Goal: Task Accomplishment & Management: Complete application form

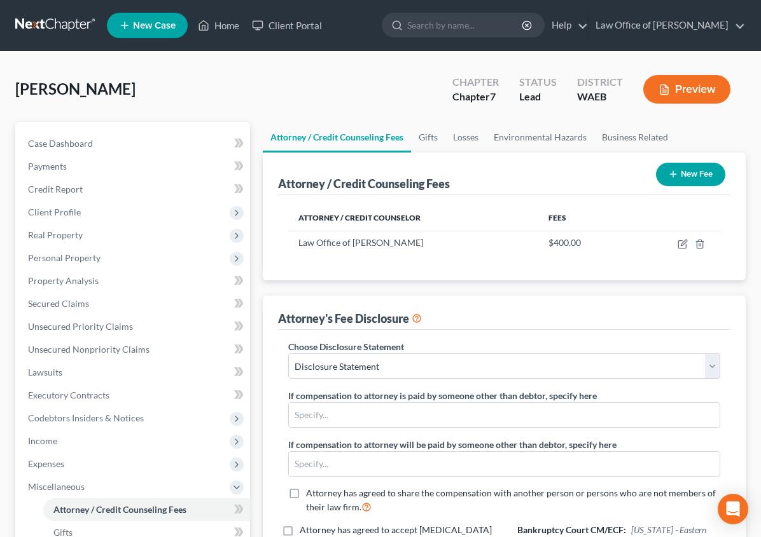
select select "0"
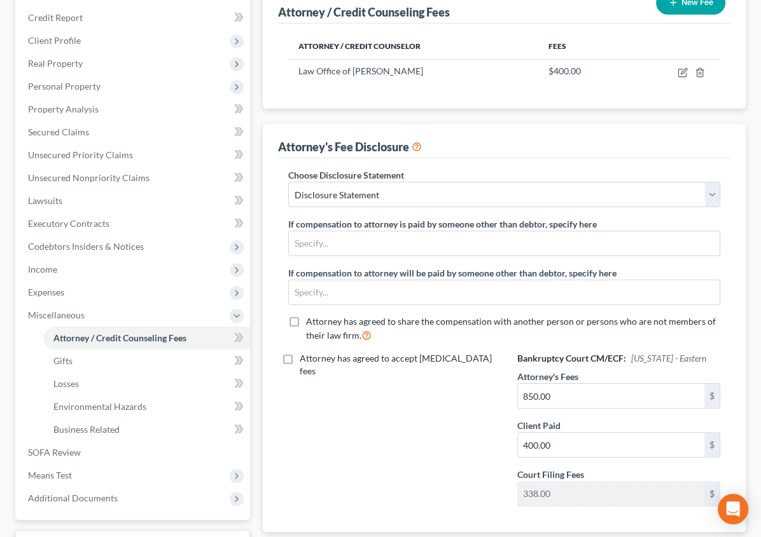
scroll to position [275, 0]
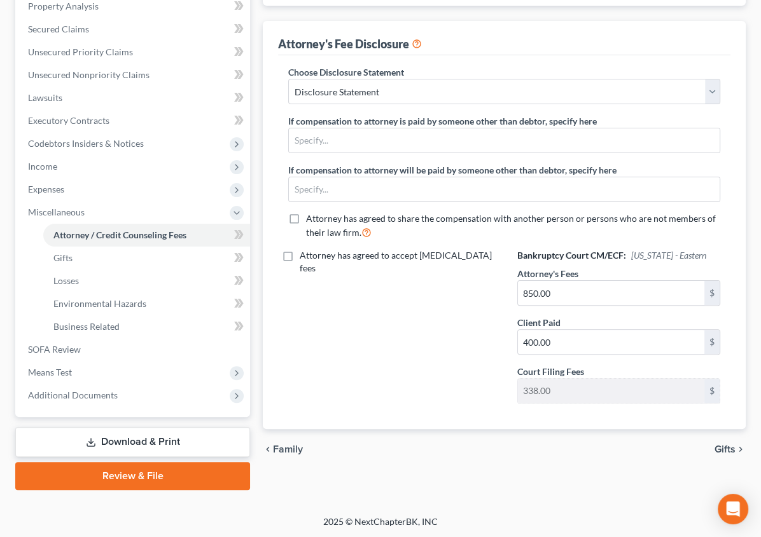
click at [104, 473] on link "Review & File" at bounding box center [132, 476] width 235 height 28
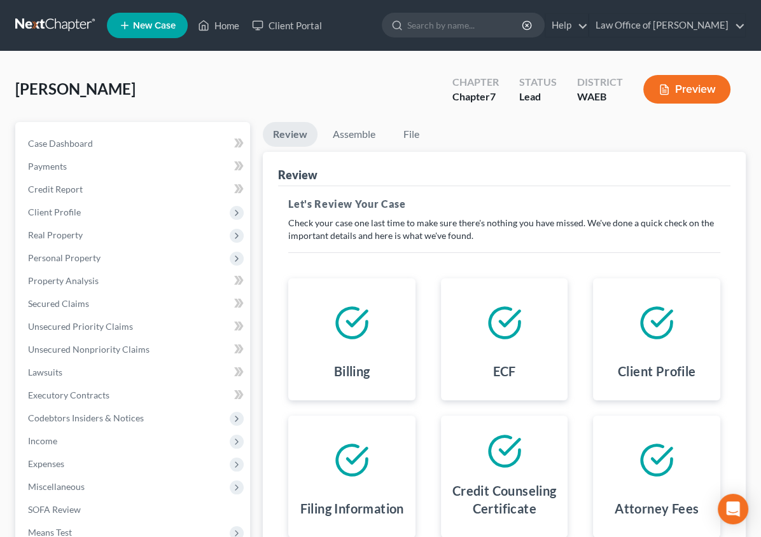
click at [714, 86] on button "Preview" at bounding box center [686, 89] width 87 height 29
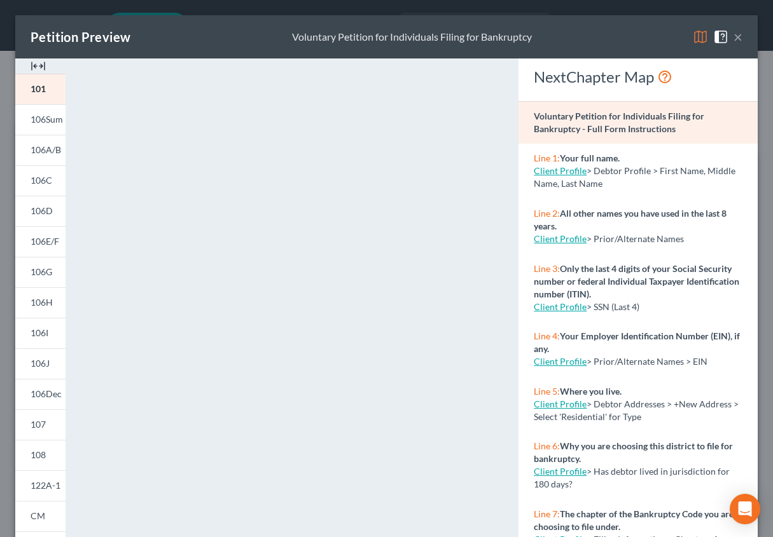
click at [598, 167] on span "> Debtor Profile > First Name, Middle Name, Last Name" at bounding box center [635, 177] width 202 height 24
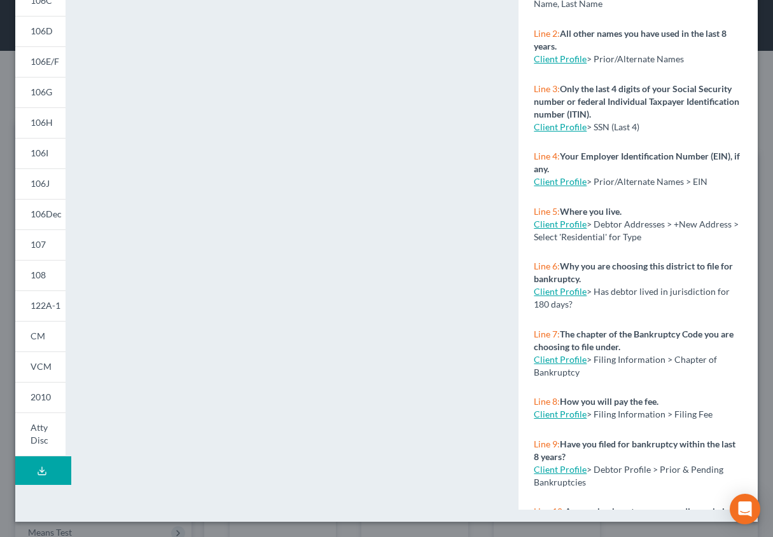
click at [43, 467] on icon at bounding box center [42, 471] width 10 height 10
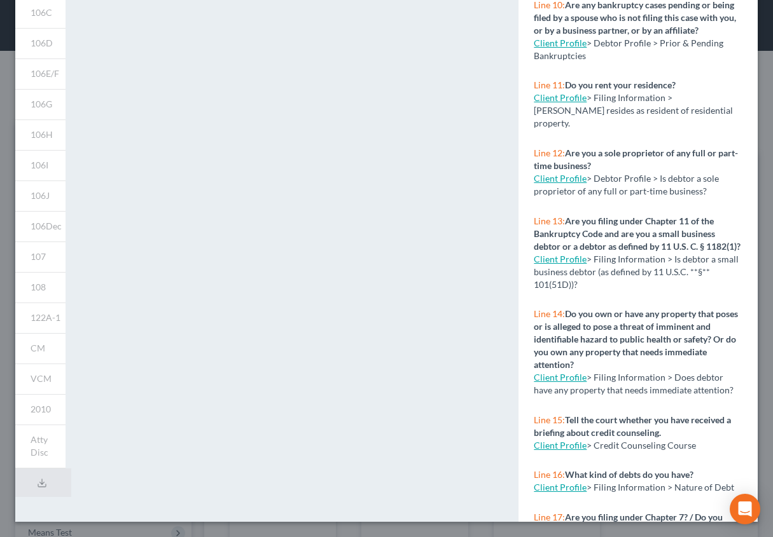
scroll to position [0, 0]
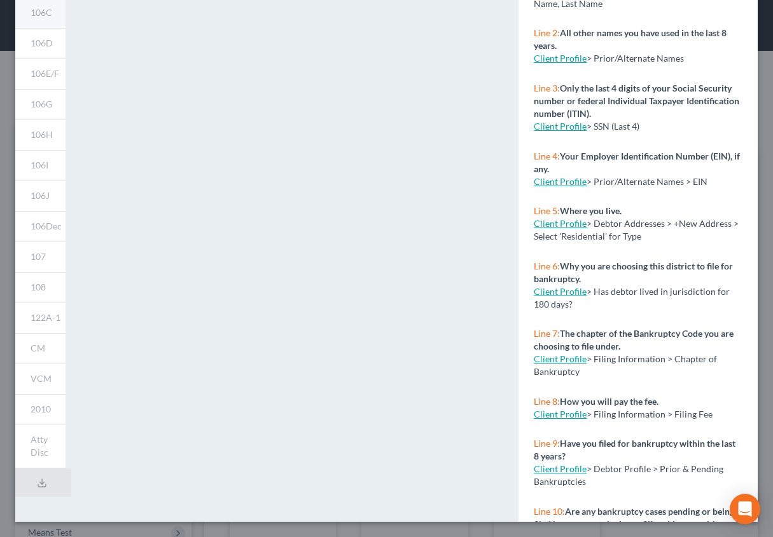
select select "0"
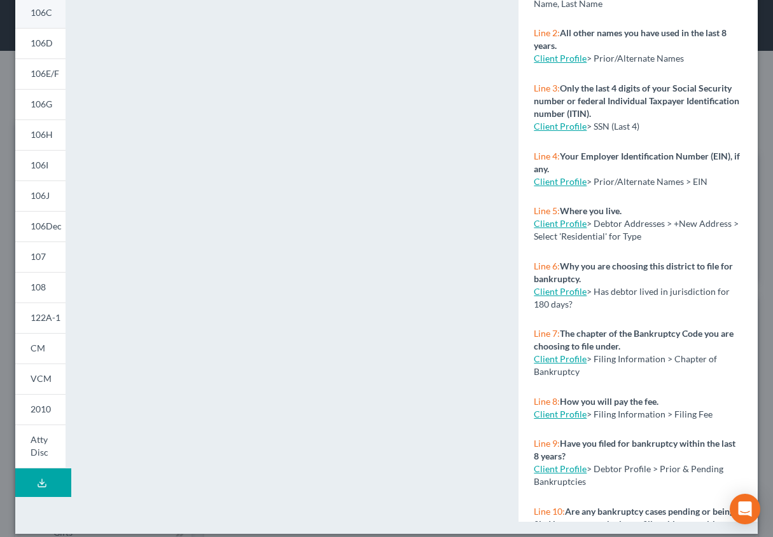
scroll to position [168, 0]
type input "0.00"
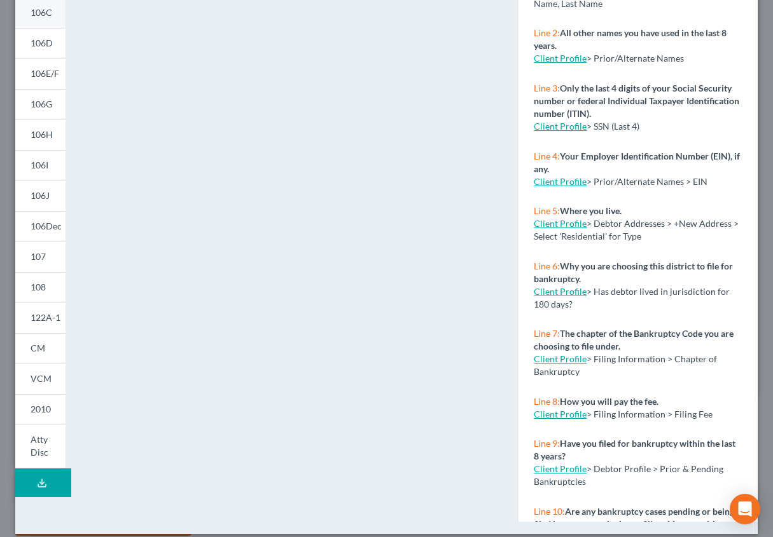
type input "0.00"
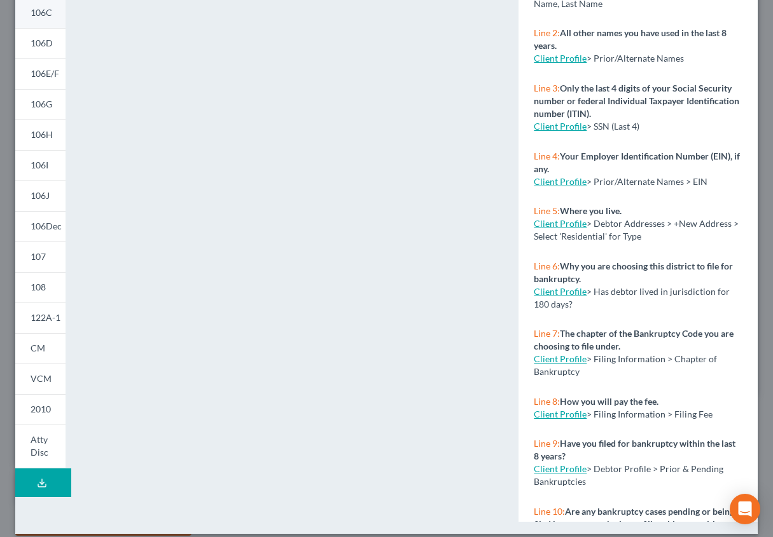
type input "0.00"
type textarea "Petitioner had a stroke in [DATE] and has had recurring medical problems. She h…"
radio input "true"
click at [40, 452] on span "Atty Disc" at bounding box center [40, 446] width 18 height 24
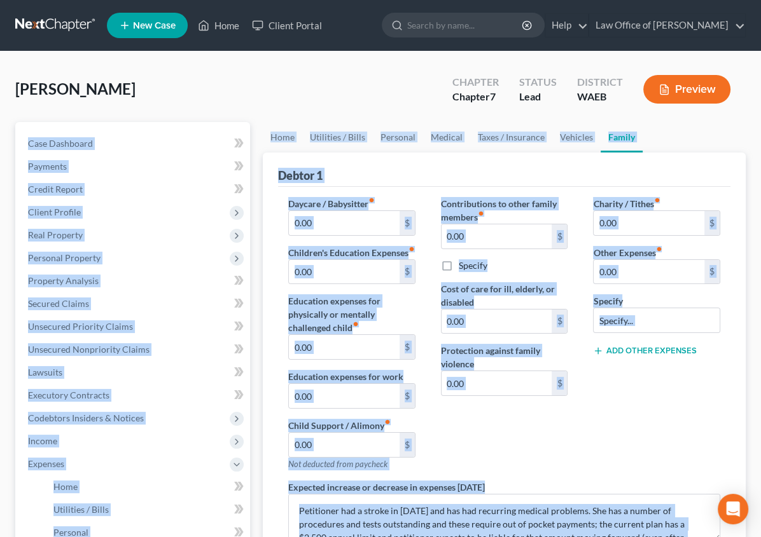
drag, startPoint x: 758, startPoint y: 224, endPoint x: 743, endPoint y: 102, distance: 123.1
click at [342, 159] on div "Debtor 1" at bounding box center [504, 170] width 452 height 34
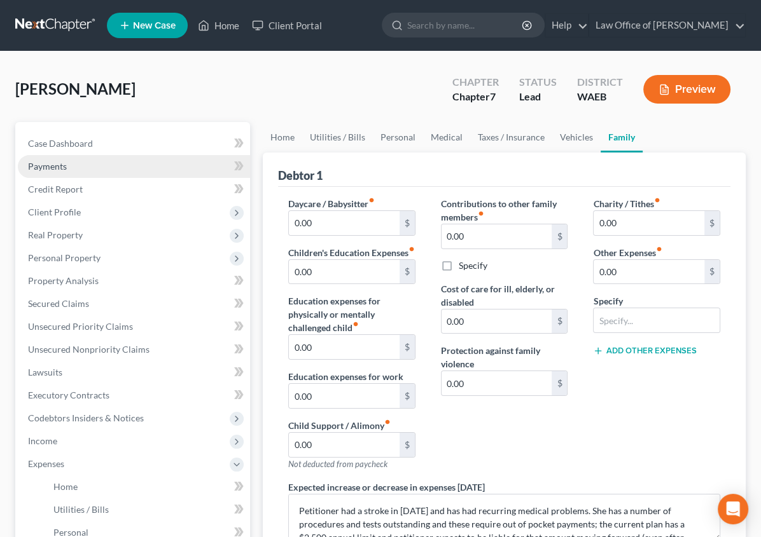
click at [59, 165] on span "Payments" at bounding box center [47, 166] width 39 height 11
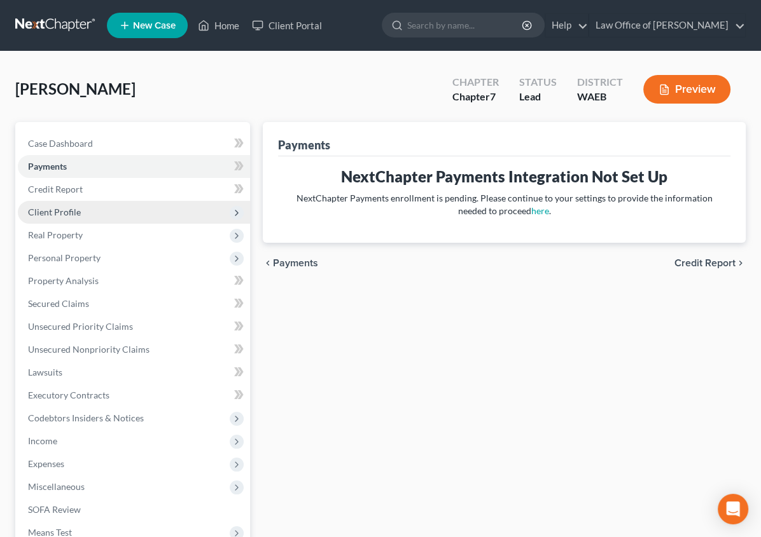
click at [59, 210] on span "Client Profile" at bounding box center [54, 212] width 53 height 11
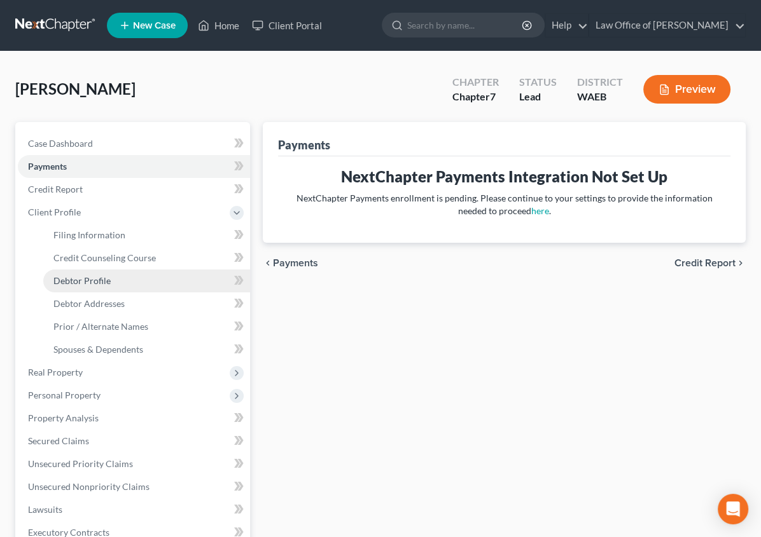
click at [70, 283] on span "Debtor Profile" at bounding box center [81, 280] width 57 height 11
select select "0"
select select "2"
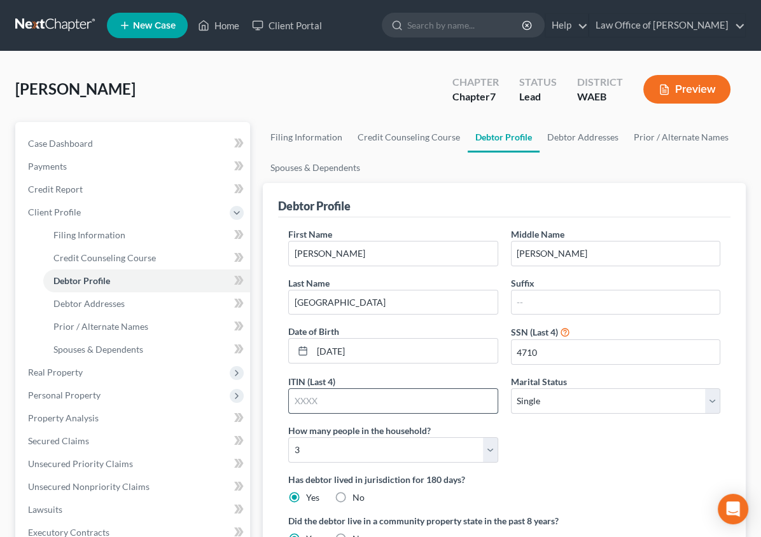
click at [411, 389] on input "text" at bounding box center [393, 401] width 208 height 24
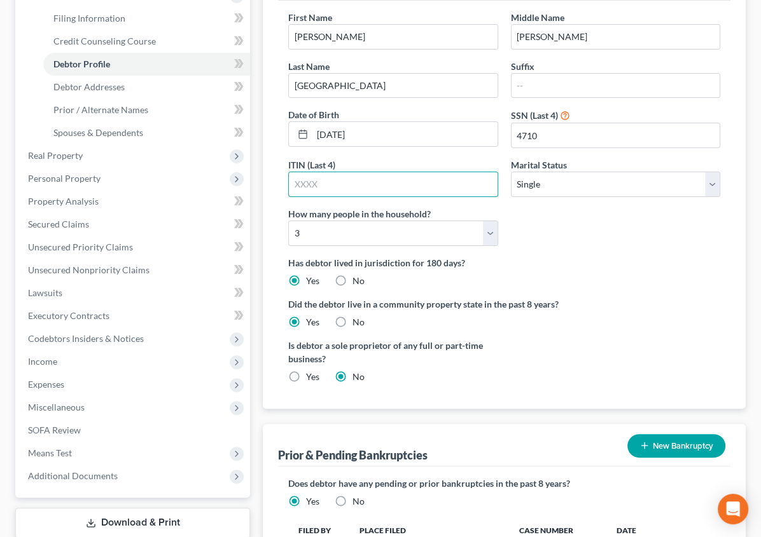
scroll to position [211, 0]
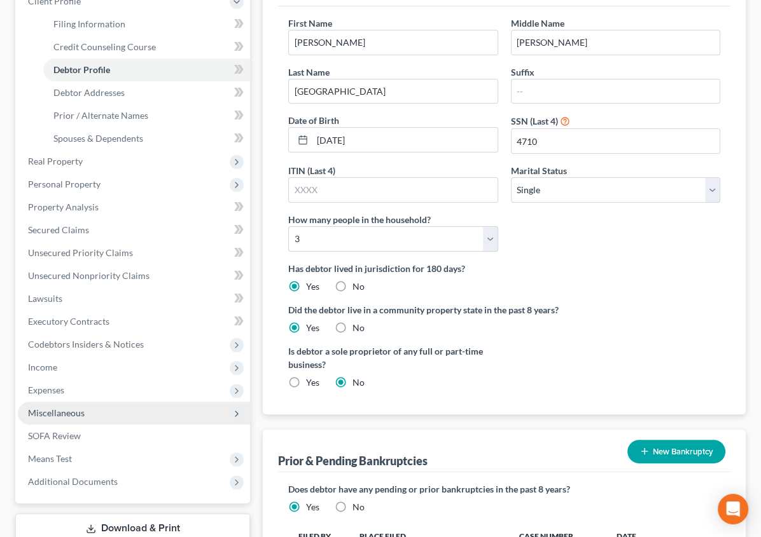
click at [59, 411] on span "Miscellaneous" at bounding box center [56, 413] width 57 height 11
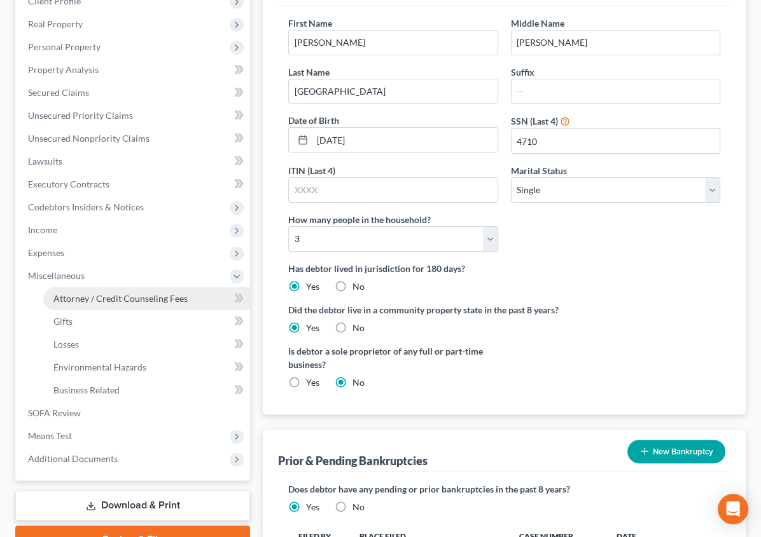
click at [87, 294] on span "Attorney / Credit Counseling Fees" at bounding box center [120, 298] width 134 height 11
select select "0"
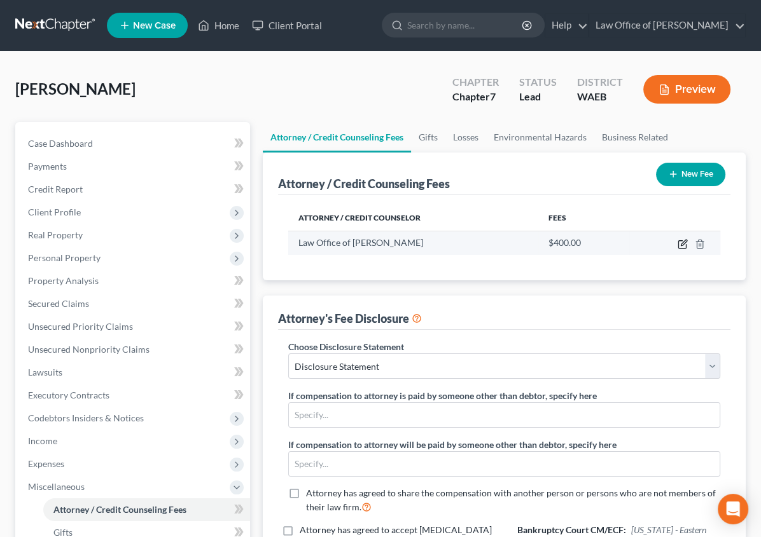
click at [679, 241] on icon "button" at bounding box center [682, 245] width 8 height 8
select select "50"
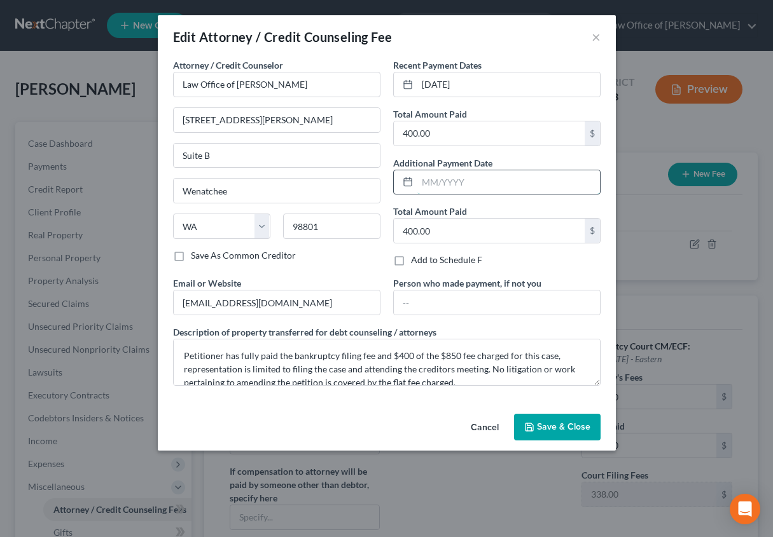
click at [439, 186] on input "text" at bounding box center [508, 182] width 183 height 24
click at [536, 45] on div "Edit Attorney / Credit Counseling Fee ×" at bounding box center [387, 36] width 458 height 43
click at [441, 224] on input "400.00" at bounding box center [489, 231] width 191 height 24
type input "0"
click at [536, 424] on button "Save & Close" at bounding box center [557, 427] width 86 height 27
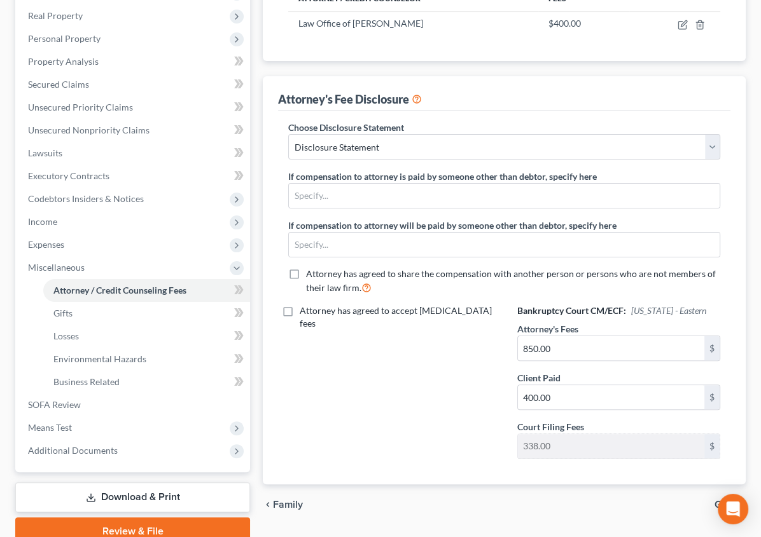
scroll to position [221, 0]
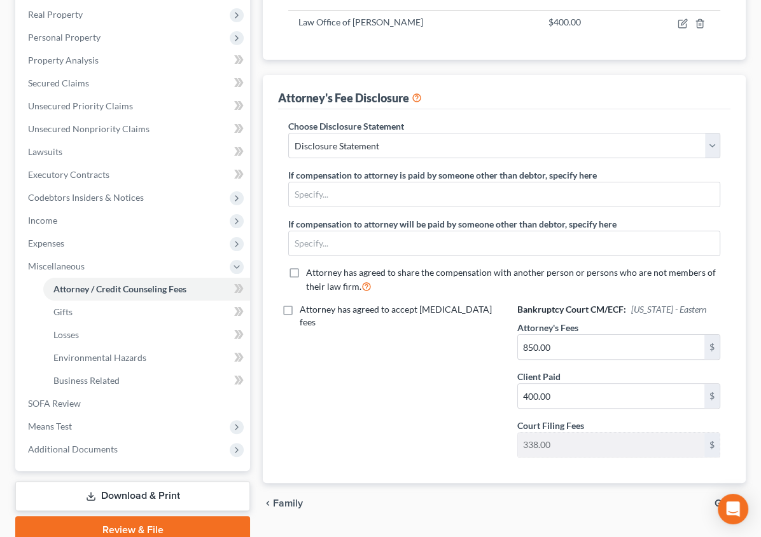
click at [728, 499] on span "Gifts" at bounding box center [724, 504] width 21 height 10
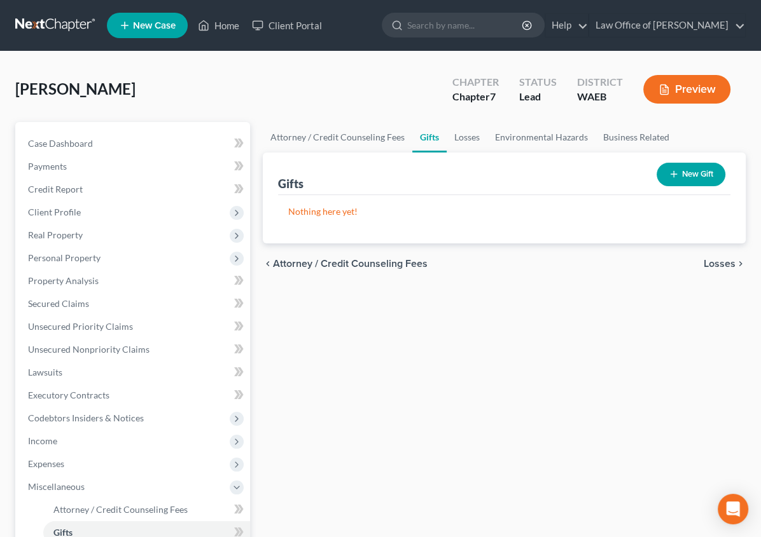
click at [726, 267] on span "Losses" at bounding box center [719, 264] width 32 height 10
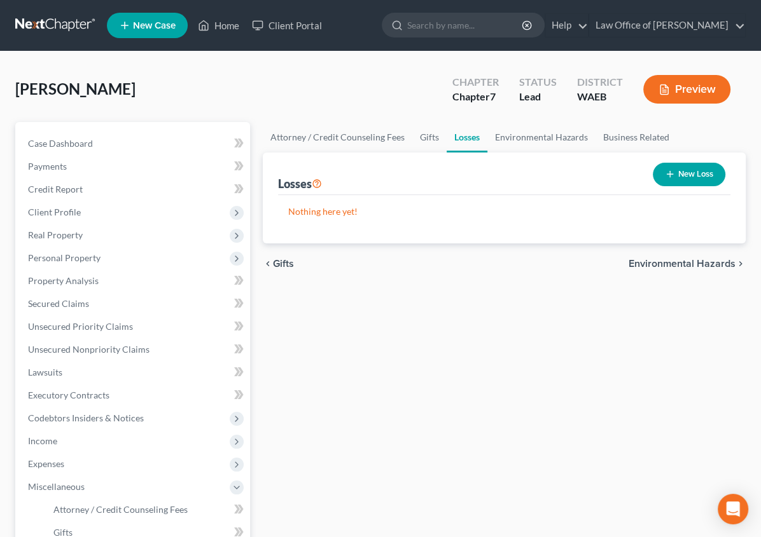
click at [726, 267] on span "Environmental Hazards" at bounding box center [681, 264] width 107 height 10
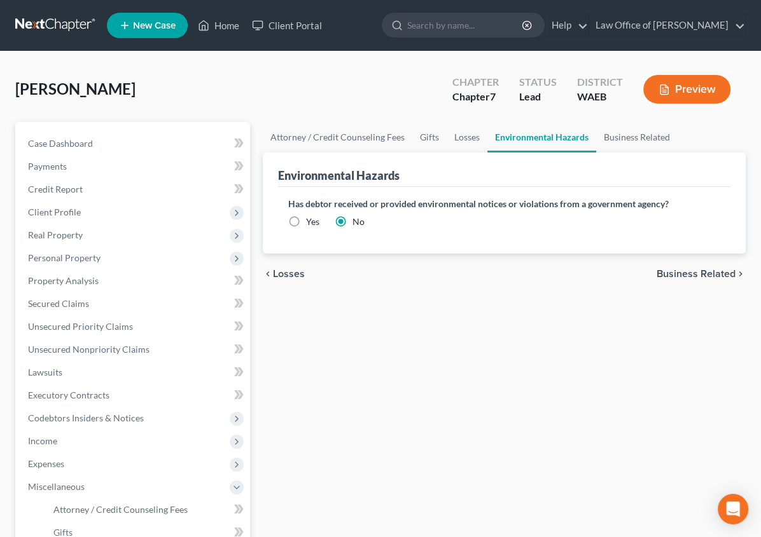
click at [726, 269] on span "Business Related" at bounding box center [695, 274] width 79 height 10
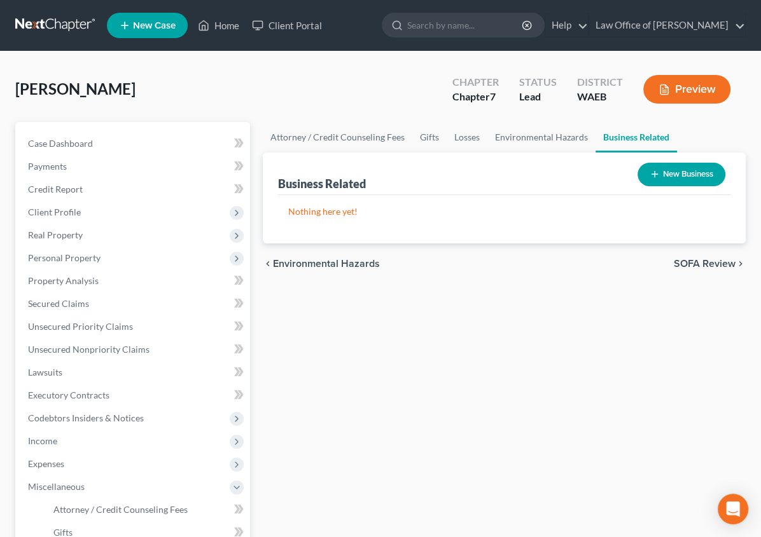
click at [724, 267] on span "SOFA Review" at bounding box center [705, 264] width 62 height 10
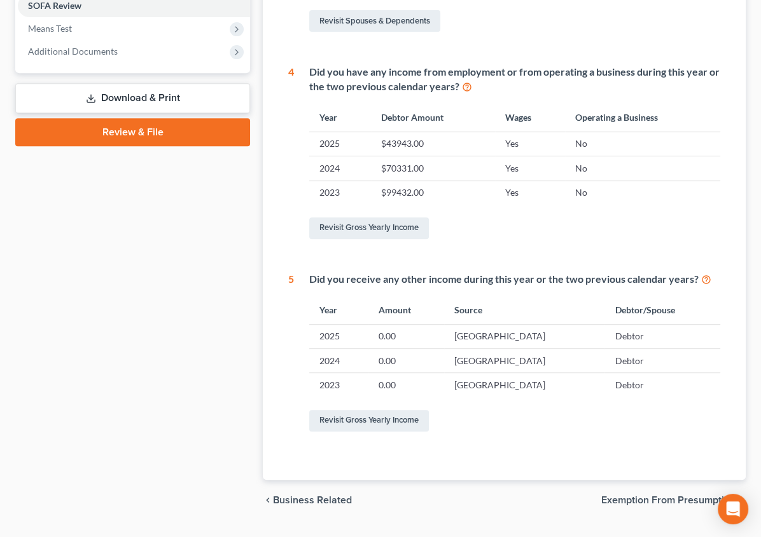
scroll to position [509, 0]
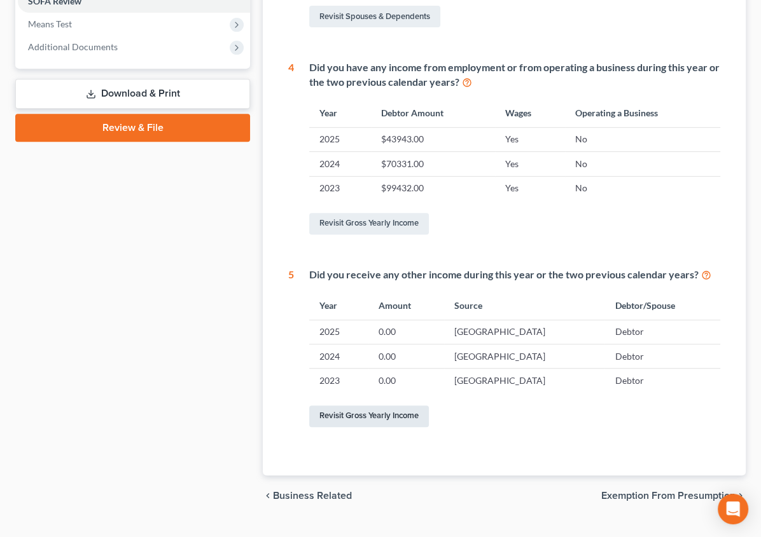
click at [342, 414] on link "Revisit Gross Yearly Income" at bounding box center [369, 417] width 120 height 22
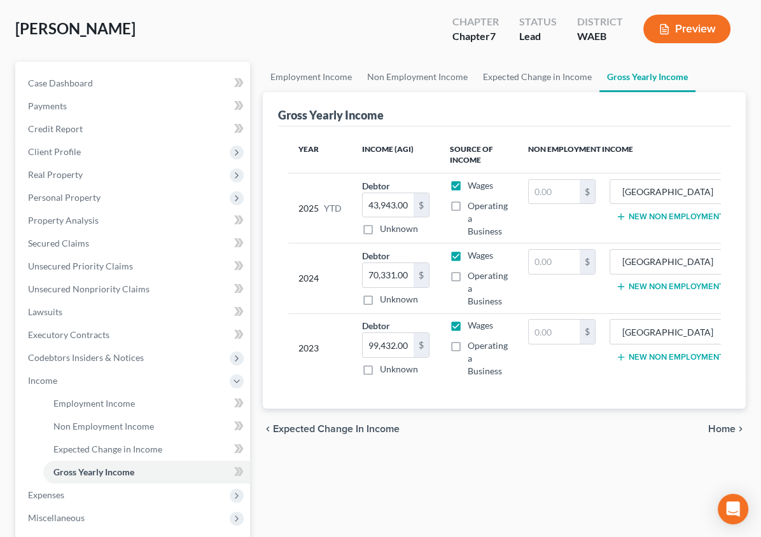
scroll to position [60, 0]
click at [719, 424] on span "Home" at bounding box center [721, 429] width 27 height 10
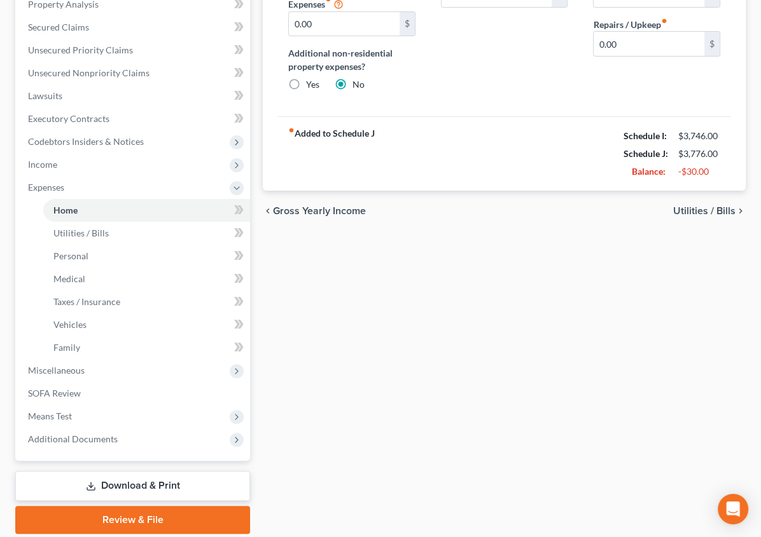
scroll to position [284, 0]
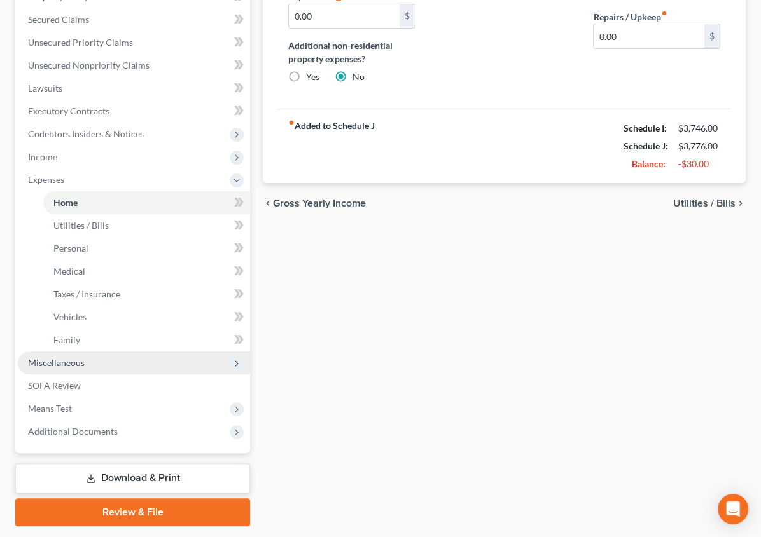
click at [79, 363] on span "Miscellaneous" at bounding box center [56, 362] width 57 height 11
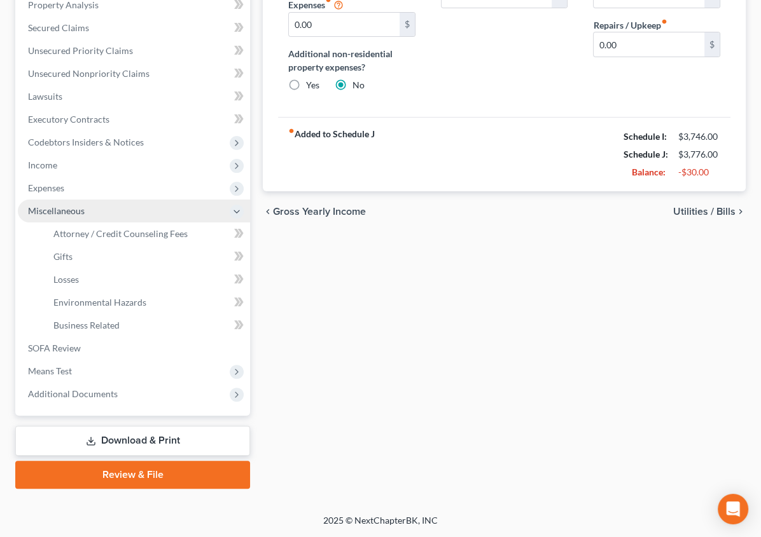
scroll to position [275, 0]
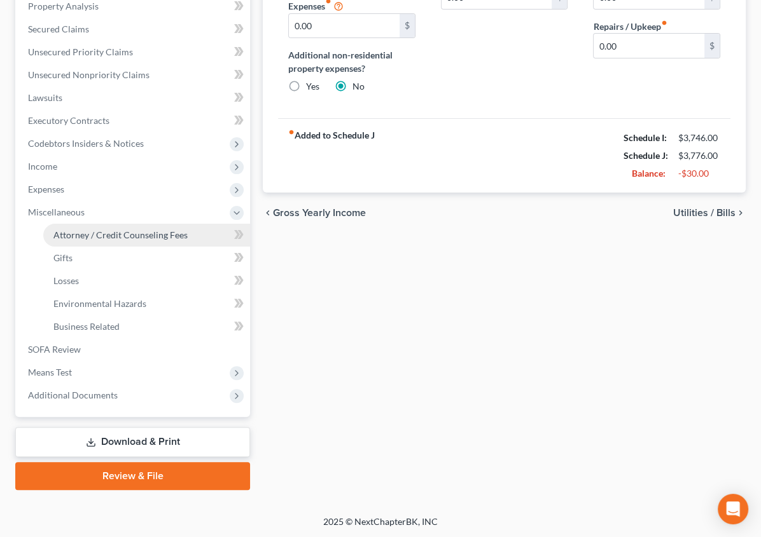
click at [106, 234] on span "Attorney / Credit Counseling Fees" at bounding box center [120, 235] width 134 height 11
select select "0"
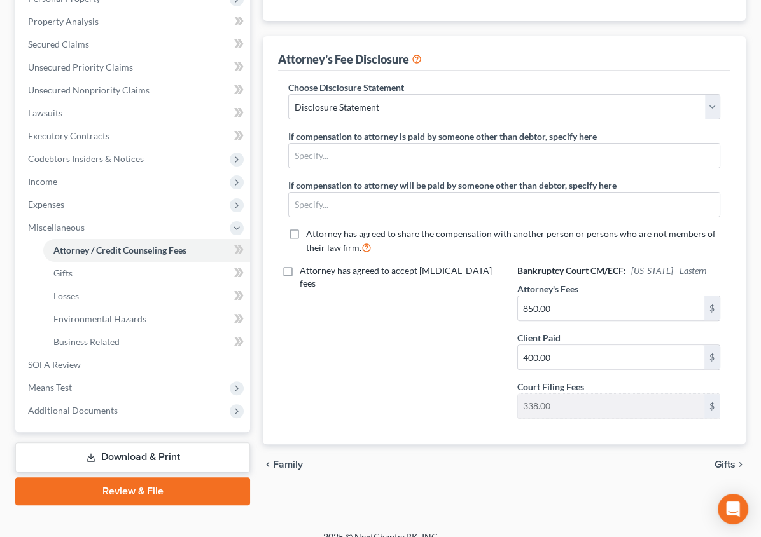
scroll to position [258, 0]
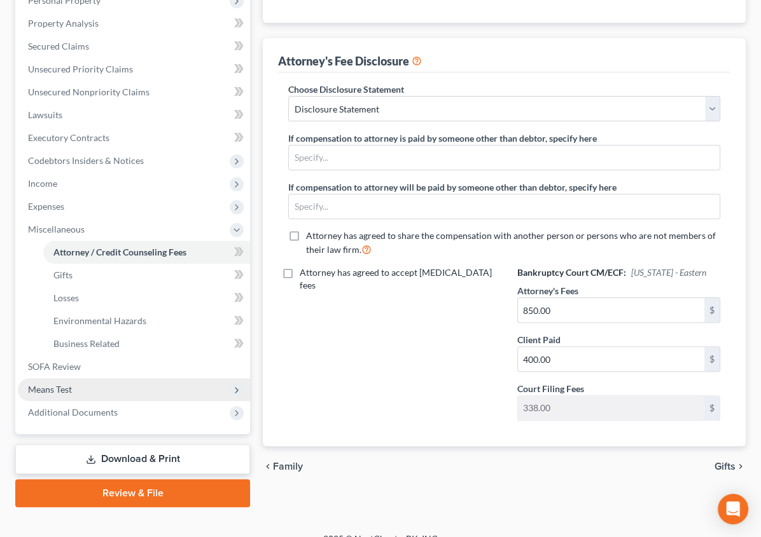
click at [62, 387] on span "Means Test" at bounding box center [50, 389] width 44 height 11
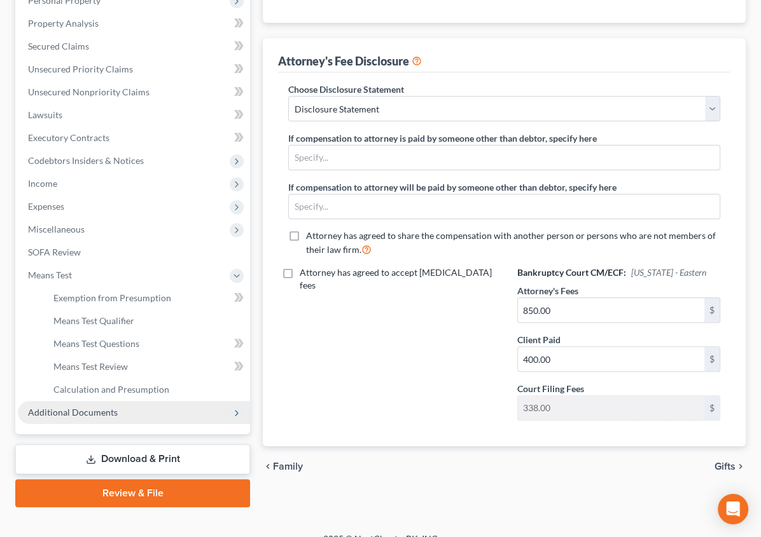
click at [64, 419] on span "Additional Documents" at bounding box center [134, 412] width 232 height 23
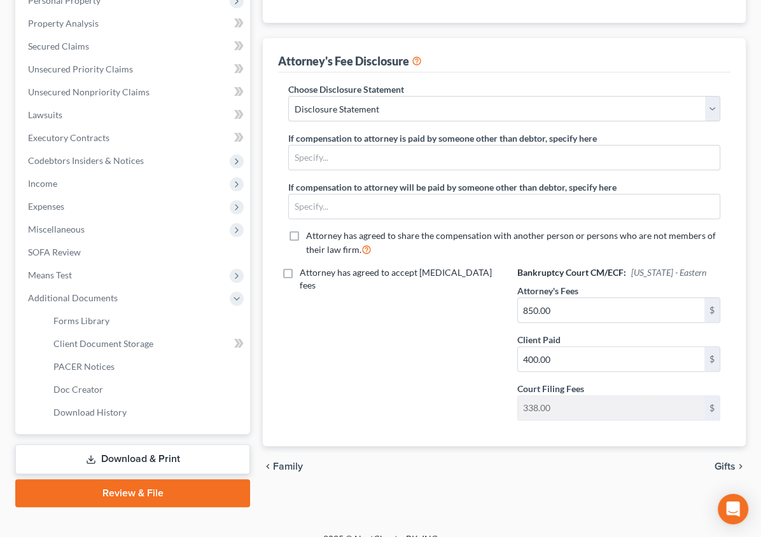
click at [104, 459] on link "Download & Print" at bounding box center [132, 460] width 235 height 30
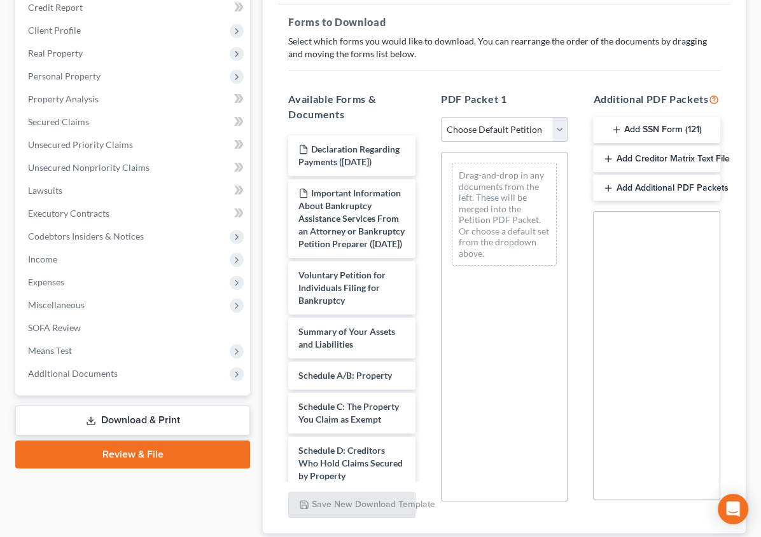
scroll to position [183, 0]
click at [625, 125] on button "Add SSN Form (121)" at bounding box center [656, 129] width 127 height 27
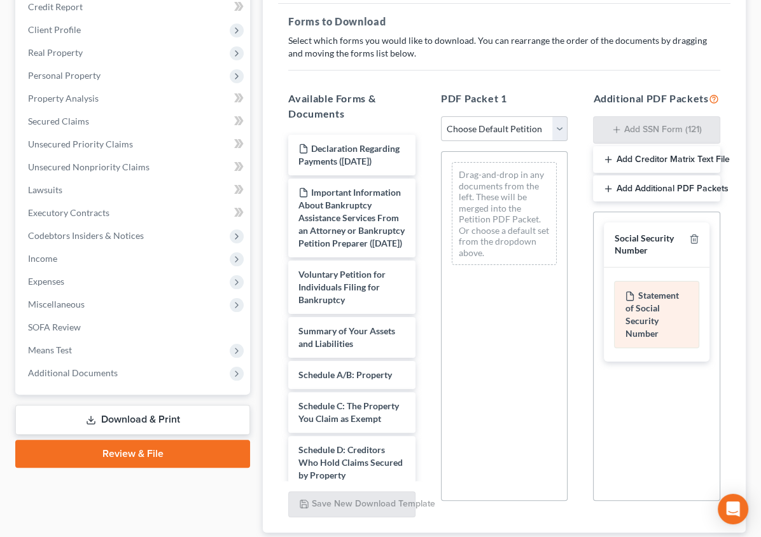
click at [619, 298] on div "Statement of Social Security Number" at bounding box center [656, 314] width 85 height 67
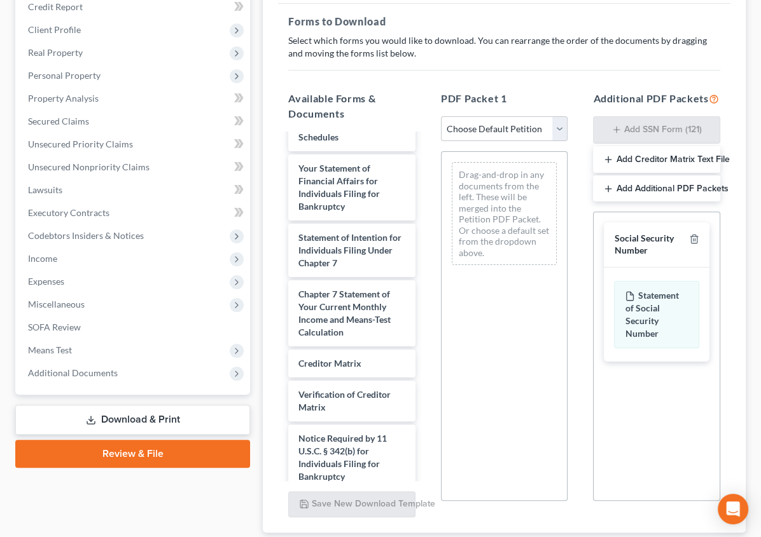
scroll to position [619, 0]
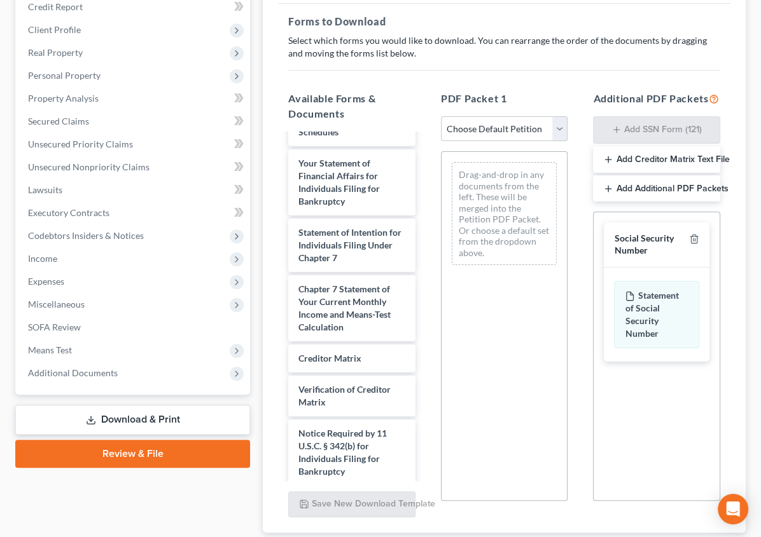
click at [298, 497] on span "Attorney's Disclosure of Compensation" at bounding box center [345, 509] width 95 height 24
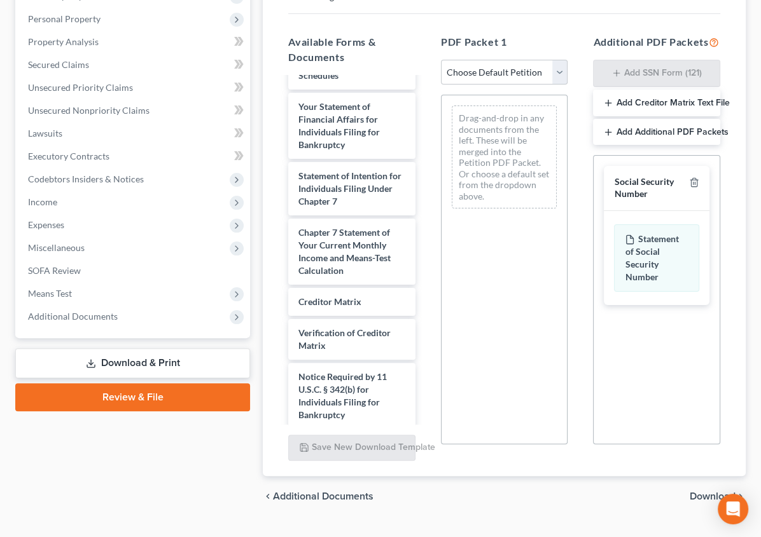
scroll to position [259, 0]
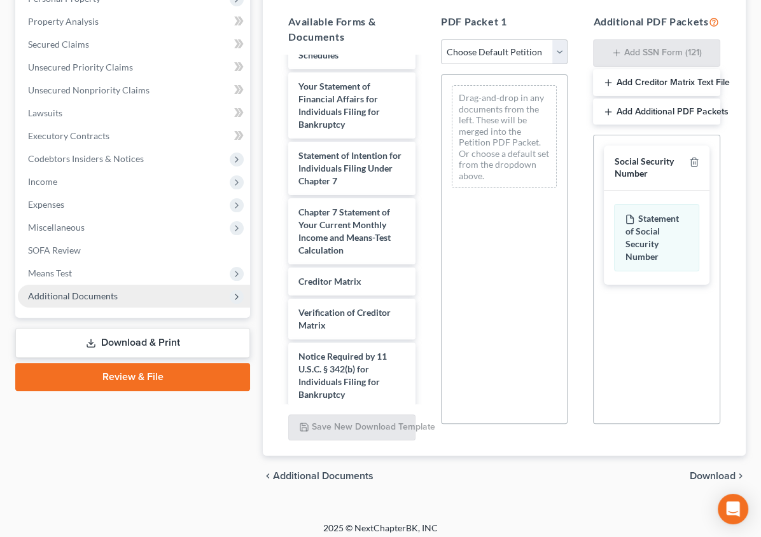
click at [231, 298] on icon at bounding box center [236, 297] width 10 height 10
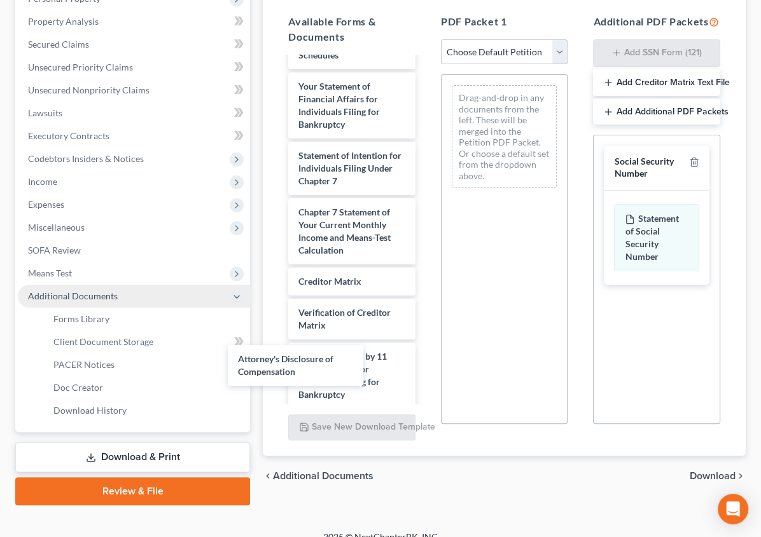
click at [298, 420] on span "Attorney's Disclosure of Compensation" at bounding box center [345, 432] width 95 height 24
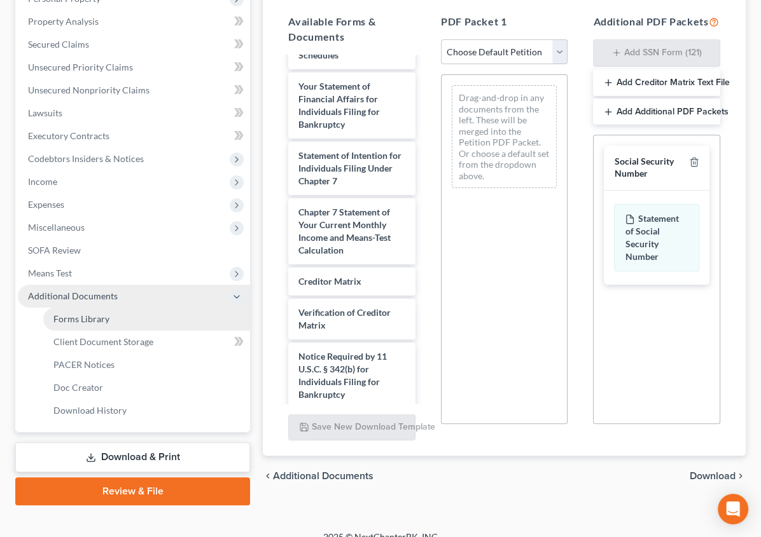
click at [92, 318] on span "Forms Library" at bounding box center [81, 319] width 56 height 11
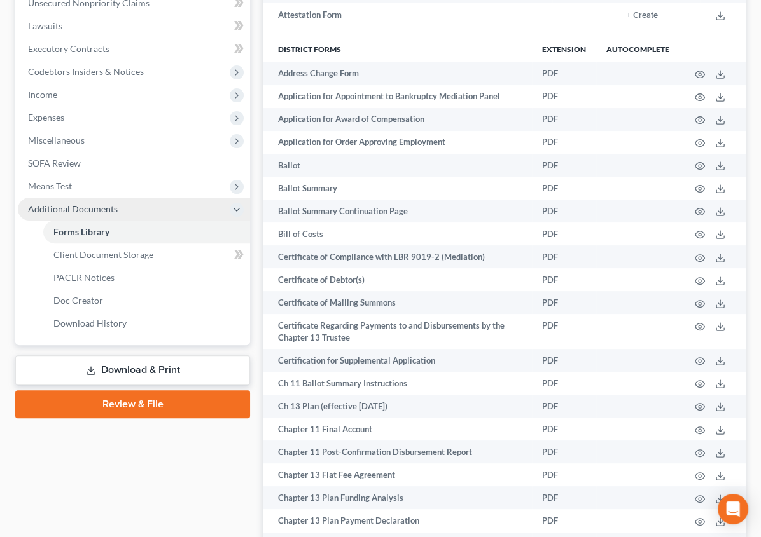
scroll to position [305, 0]
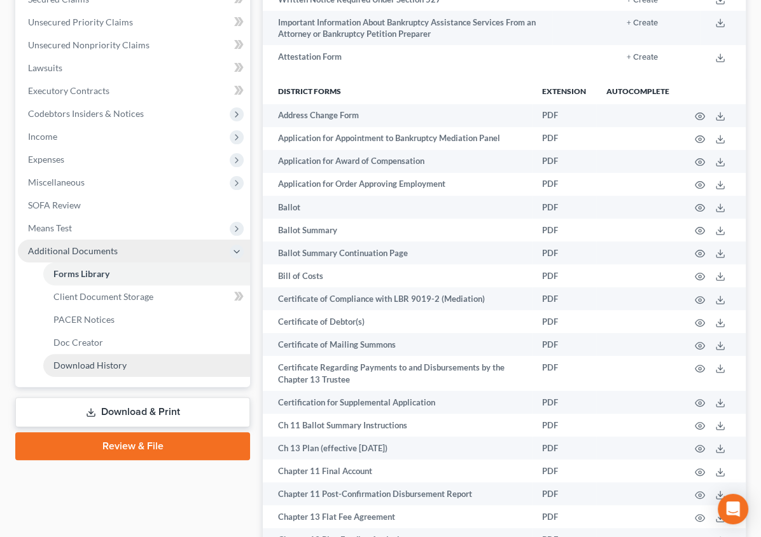
click at [87, 366] on span "Download History" at bounding box center [89, 365] width 73 height 11
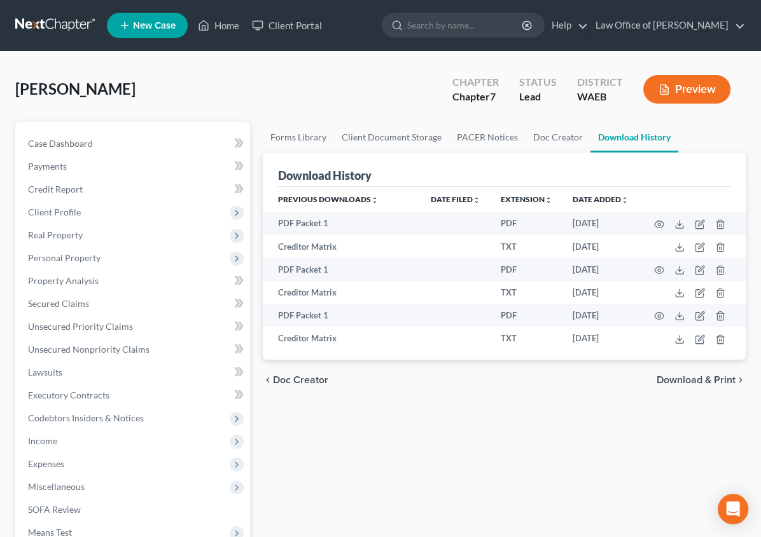
click at [679, 380] on span "Download & Print" at bounding box center [695, 380] width 79 height 10
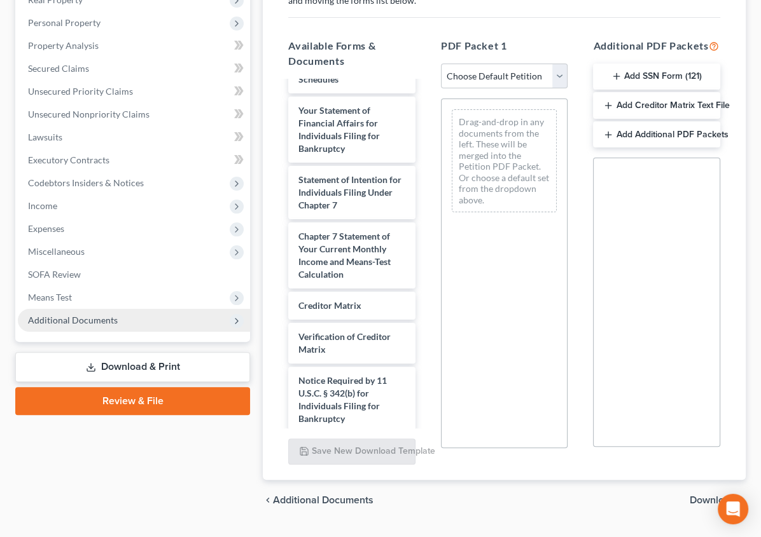
scroll to position [235, 0]
click at [333, 436] on div "Attorney's Disclosure of Compensation" at bounding box center [351, 456] width 127 height 41
click at [111, 396] on link "Review & File" at bounding box center [132, 401] width 235 height 28
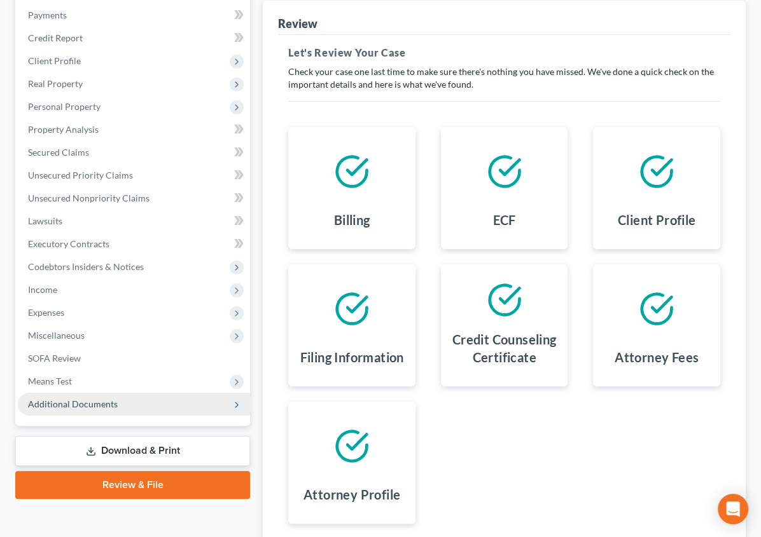
scroll to position [160, 0]
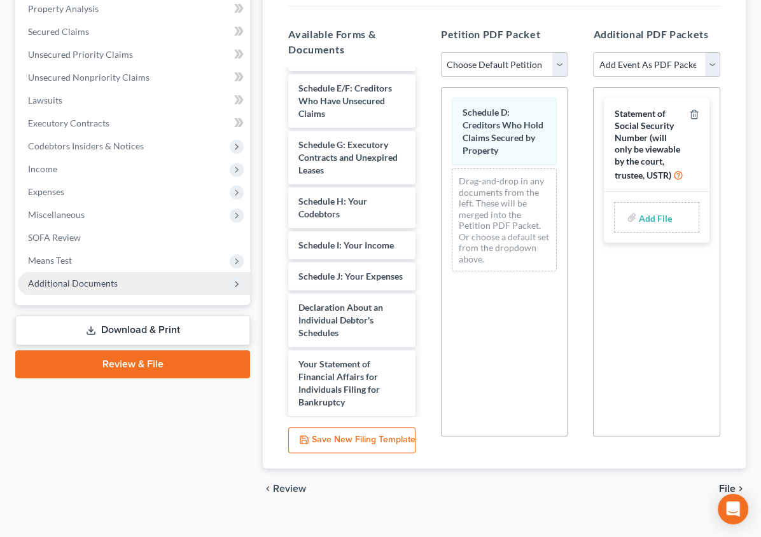
scroll to position [562, 0]
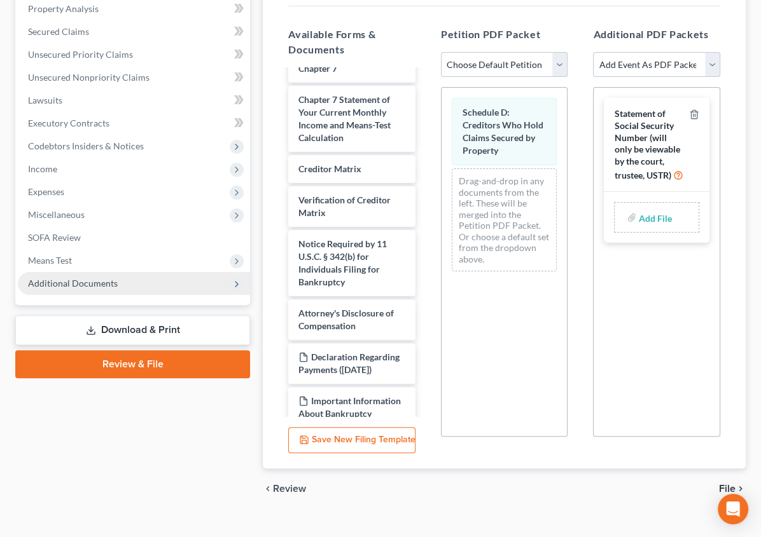
click at [537, 52] on select "Choose Default Petition PDF Packet Complete Bankruptcy Petition (all forms and …" at bounding box center [504, 64] width 127 height 25
click at [727, 135] on div "Additional PDF Packets Add Event As PDF Packet Certificate of Credit Counseling…" at bounding box center [656, 236] width 153 height 438
click at [628, 130] on span "Statement of Social Security Number (will only be viewable by the court, truste…" at bounding box center [647, 144] width 66 height 72
click at [710, 52] on select "Add Event As PDF Packet Certificate of Credit Counseling DEBTOR Electronic Noti…" at bounding box center [656, 64] width 127 height 25
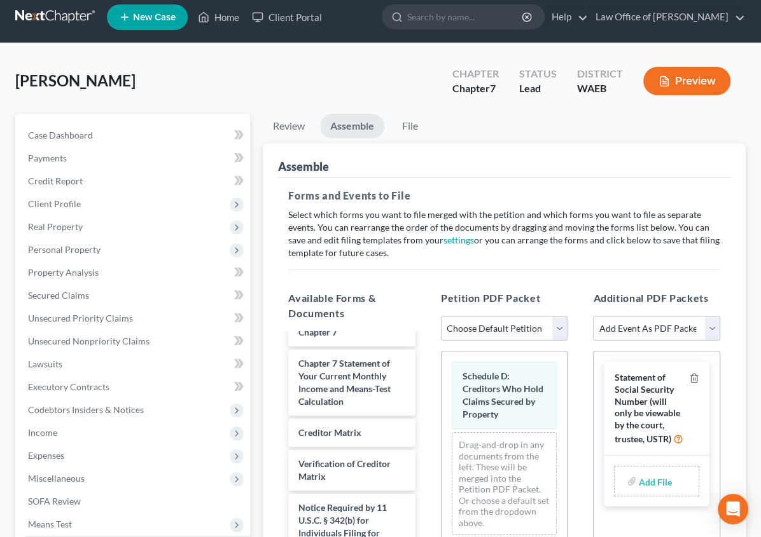
scroll to position [0, 0]
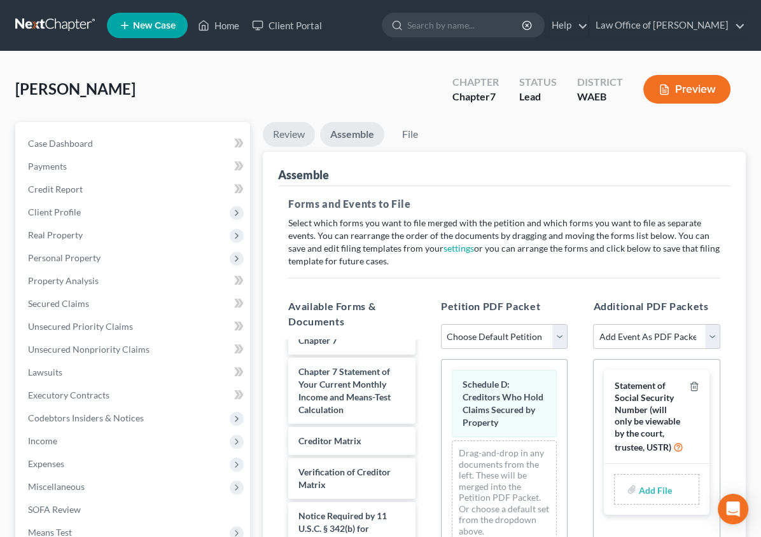
click at [263, 134] on link "Review" at bounding box center [289, 134] width 52 height 25
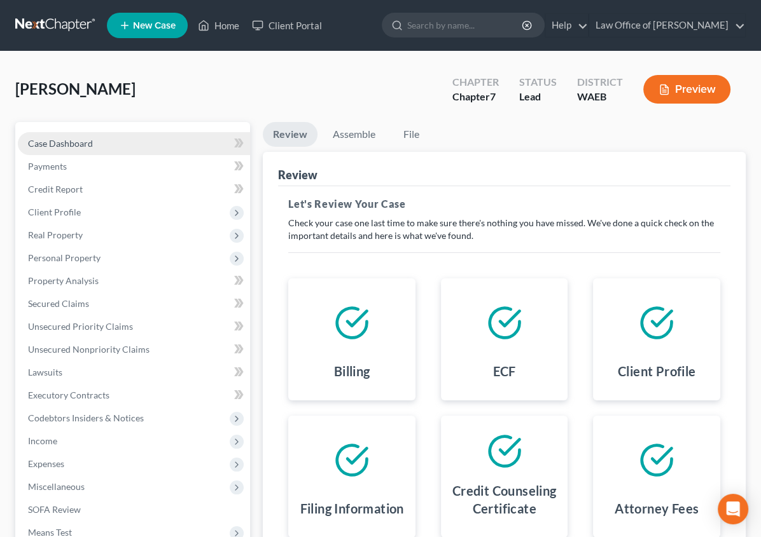
click at [79, 140] on span "Case Dashboard" at bounding box center [60, 143] width 65 height 11
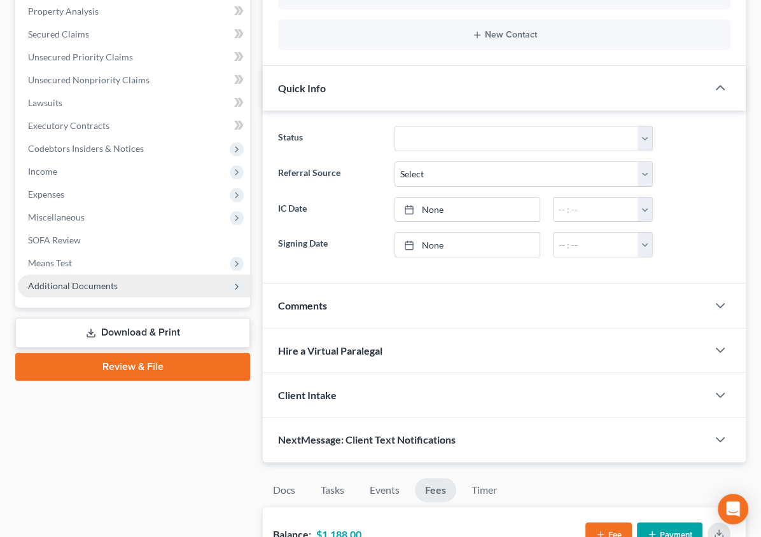
scroll to position [310, 0]
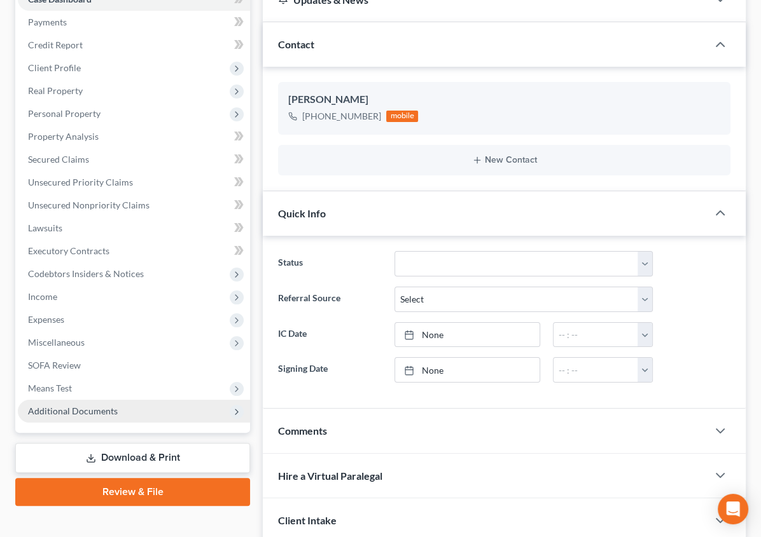
scroll to position [0, 0]
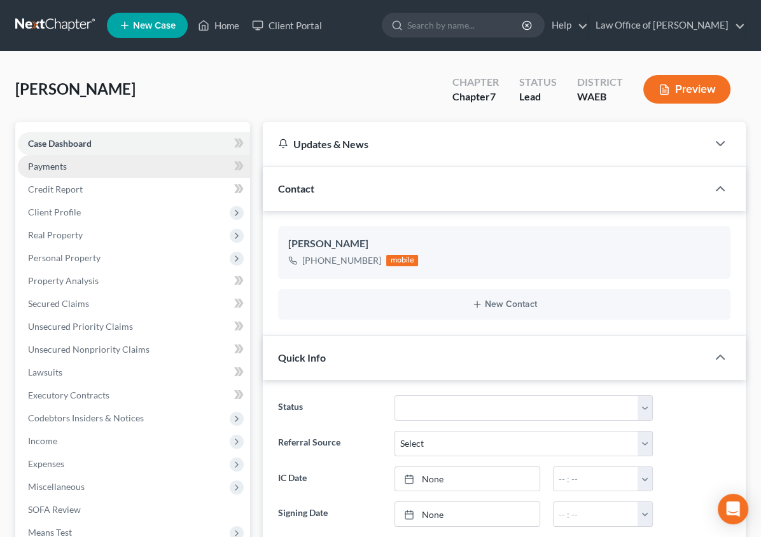
click at [62, 166] on span "Payments" at bounding box center [47, 166] width 39 height 11
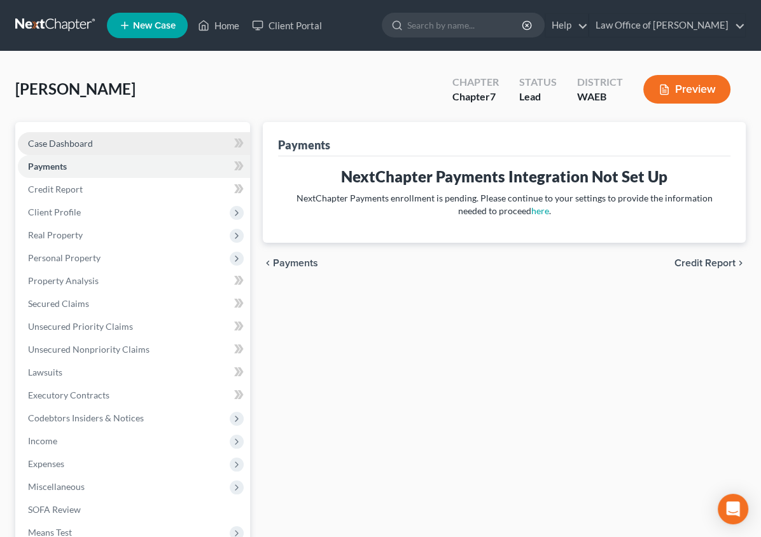
click at [60, 140] on span "Case Dashboard" at bounding box center [60, 143] width 65 height 11
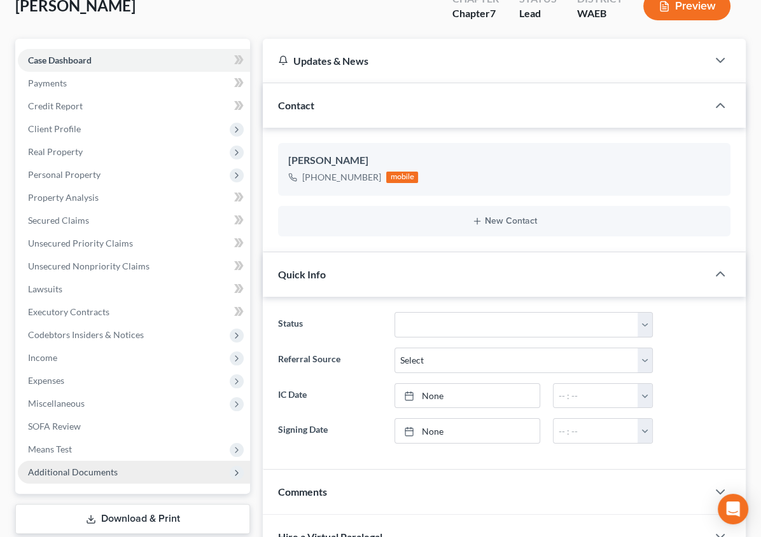
scroll to position [79, 0]
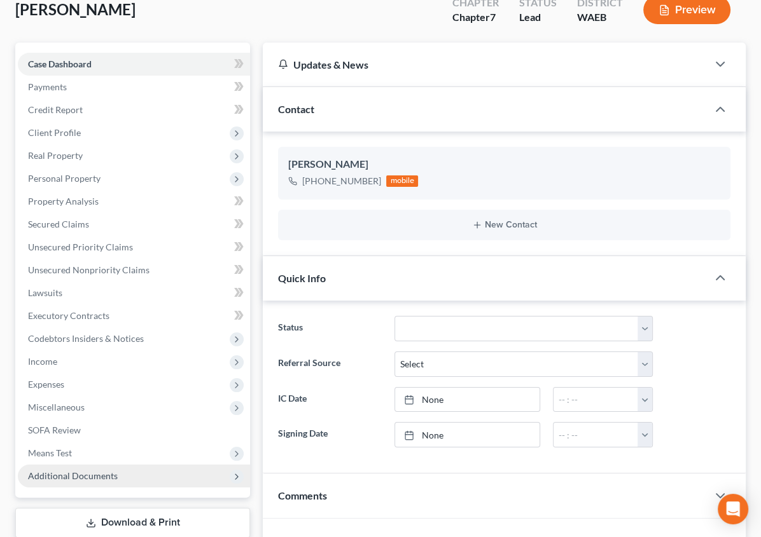
click at [231, 480] on icon at bounding box center [236, 477] width 10 height 10
click at [86, 494] on span "Forms Library" at bounding box center [81, 499] width 56 height 11
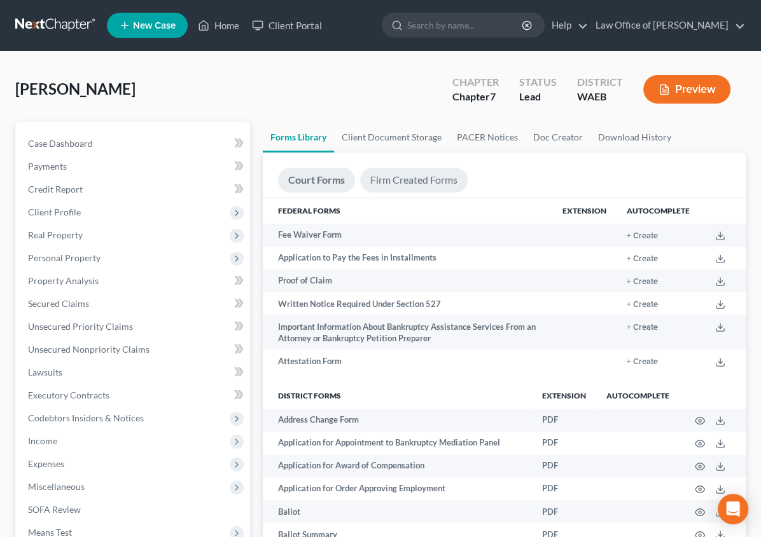
click at [360, 177] on link "Firm Created Forms" at bounding box center [413, 180] width 107 height 25
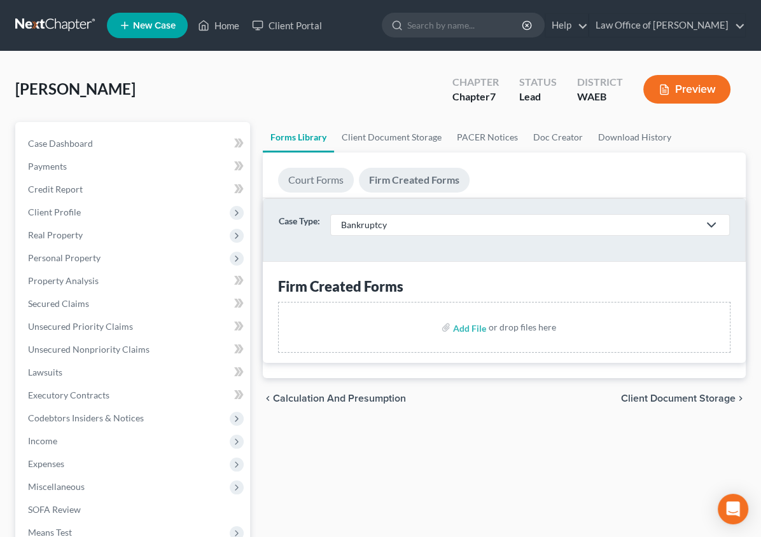
click at [278, 170] on link "Court Forms" at bounding box center [316, 180] width 76 height 25
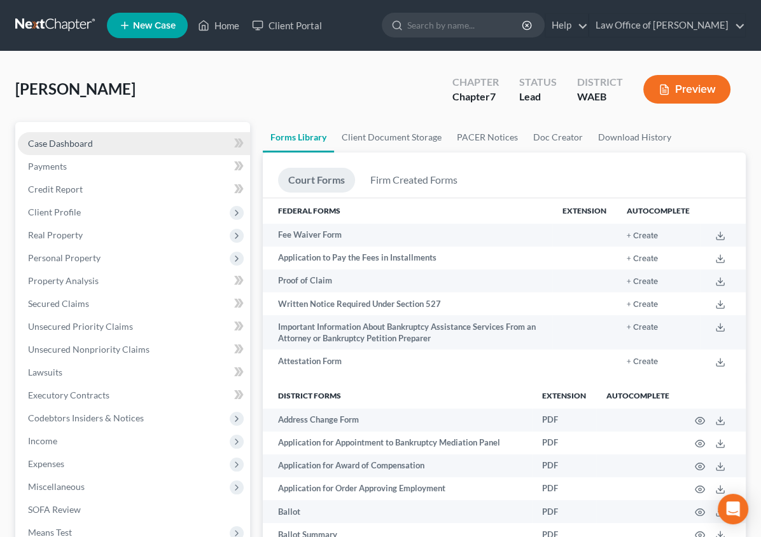
click at [44, 138] on span "Case Dashboard" at bounding box center [60, 143] width 65 height 11
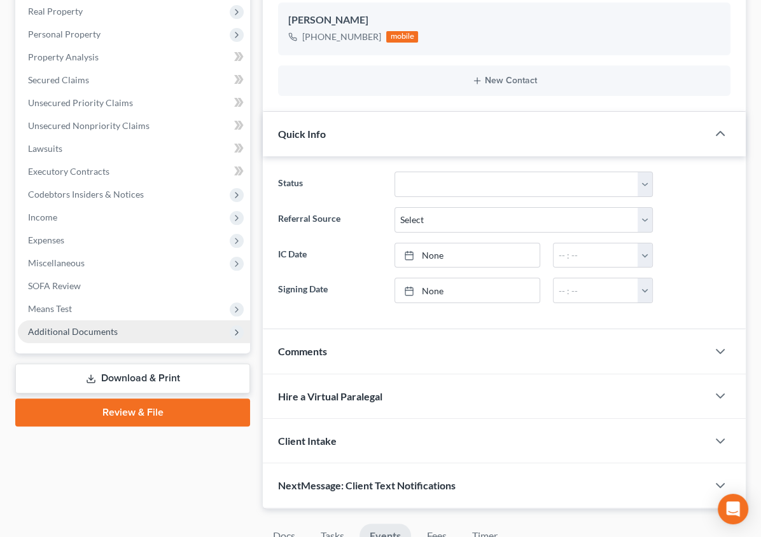
scroll to position [230, 0]
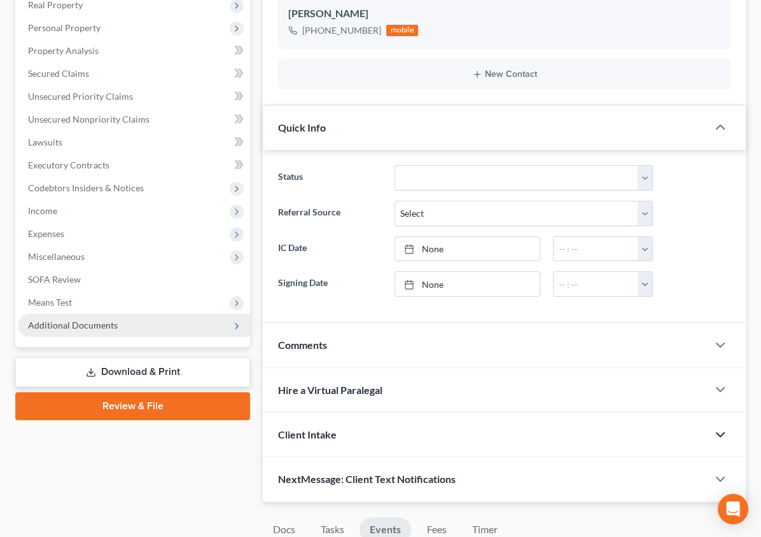
click at [712, 443] on icon "button" at bounding box center [719, 434] width 15 height 15
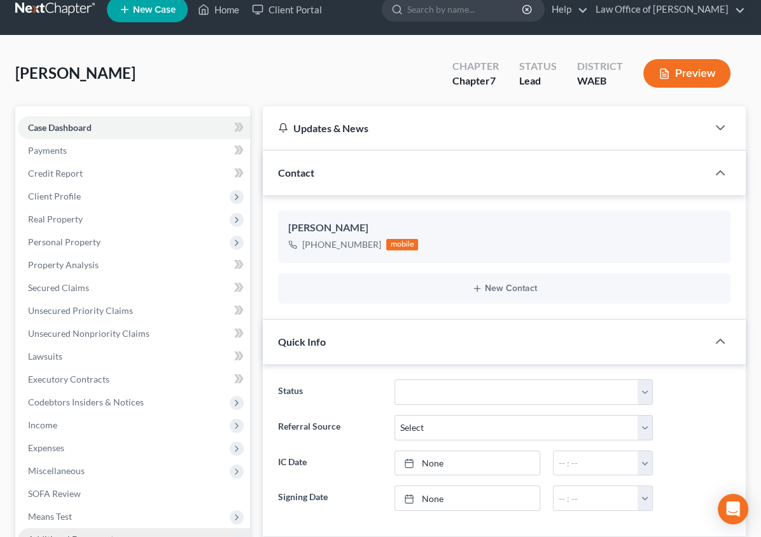
scroll to position [0, 0]
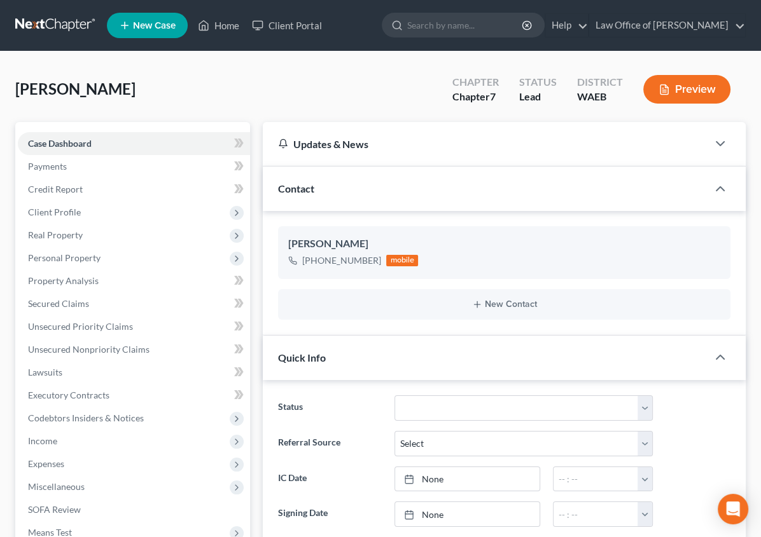
click at [68, 420] on span "Codebtors Insiders & Notices" at bounding box center [86, 418] width 116 height 11
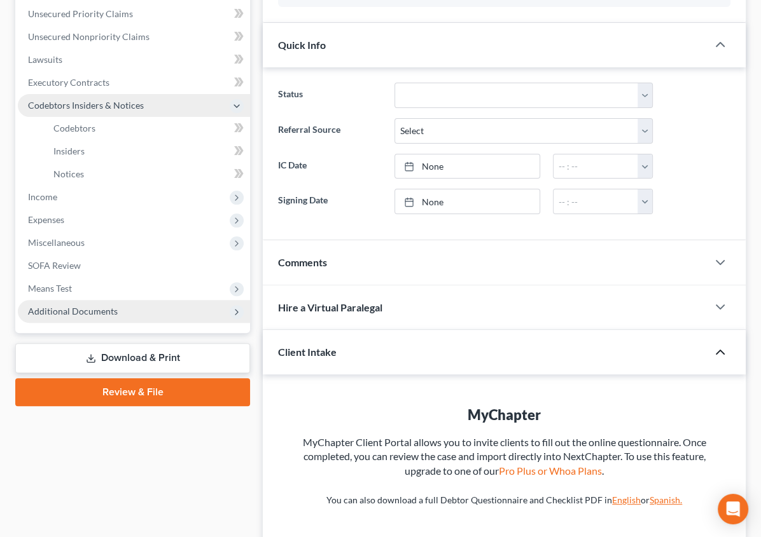
scroll to position [315, 0]
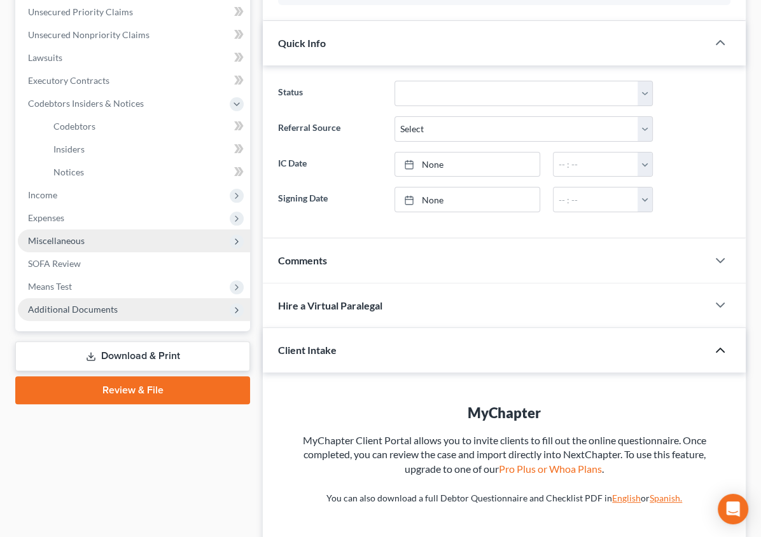
click at [59, 243] on span "Miscellaneous" at bounding box center [56, 240] width 57 height 11
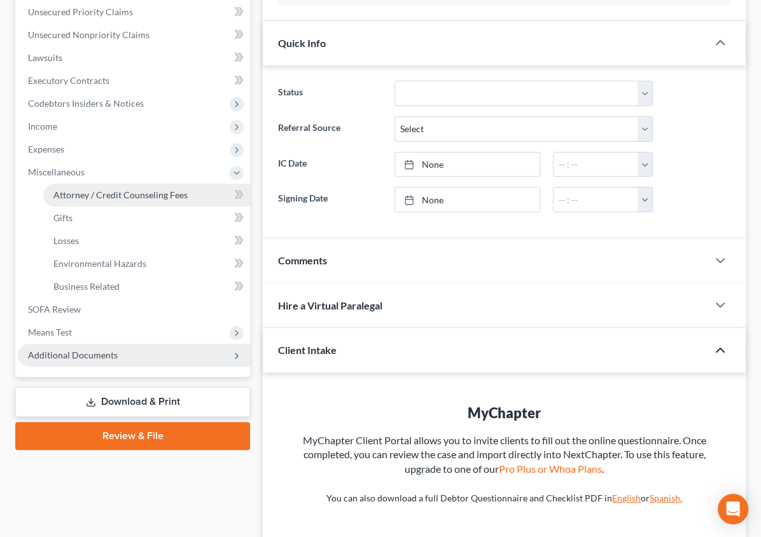
click at [83, 190] on span "Attorney / Credit Counseling Fees" at bounding box center [120, 195] width 134 height 11
select select "0"
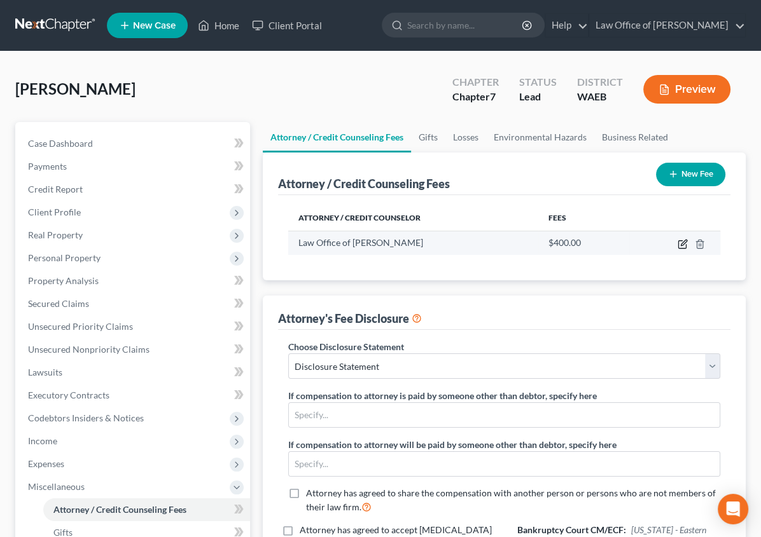
click at [681, 244] on icon "button" at bounding box center [683, 243] width 6 height 6
select select "50"
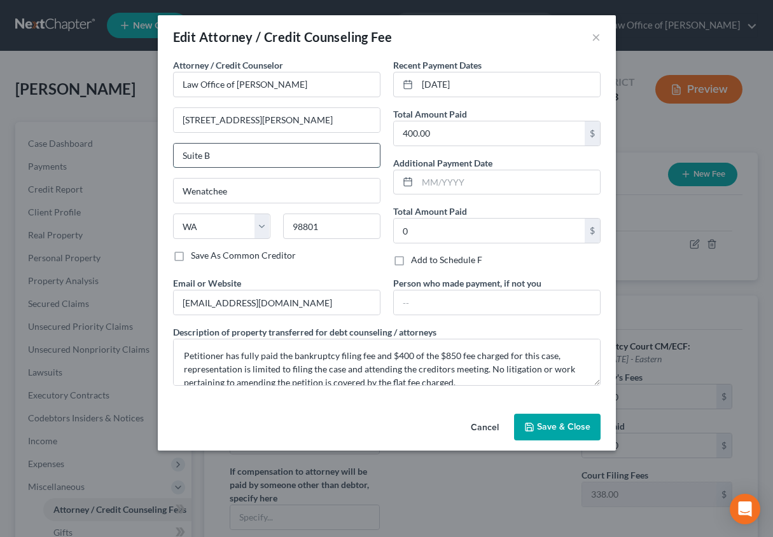
click at [239, 149] on input "Suite B" at bounding box center [277, 156] width 206 height 24
type input "Suite 2"
click at [540, 156] on div "Additional Payment Date" at bounding box center [496, 175] width 207 height 39
click at [567, 423] on span "Save & Close" at bounding box center [563, 427] width 53 height 11
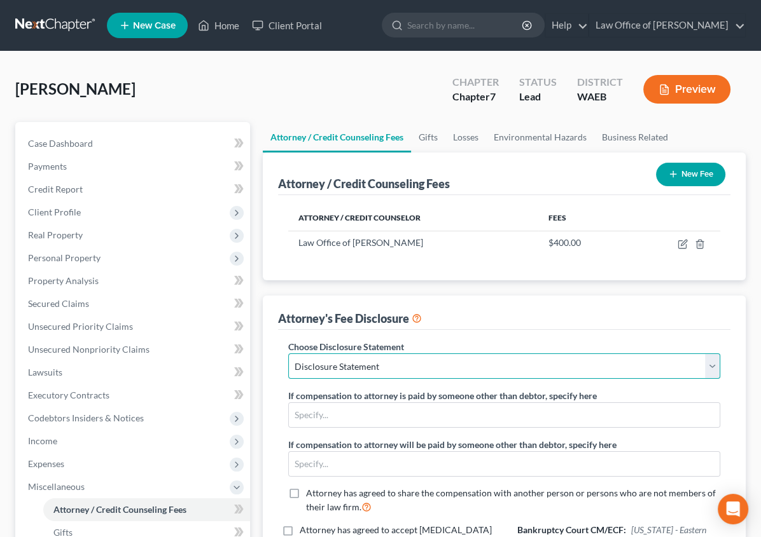
click at [362, 363] on select "Select Disclosure Statement" at bounding box center [504, 366] width 432 height 25
click at [288, 354] on select "Select Disclosure Statement" at bounding box center [504, 366] width 432 height 25
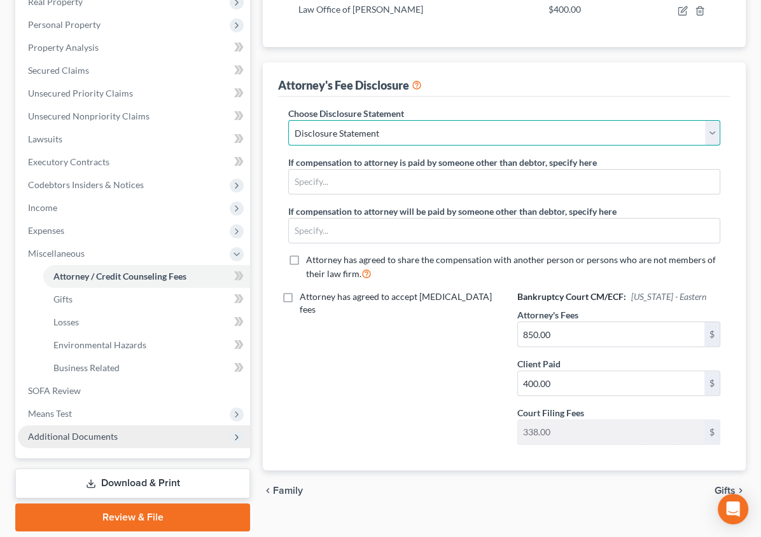
scroll to position [228, 0]
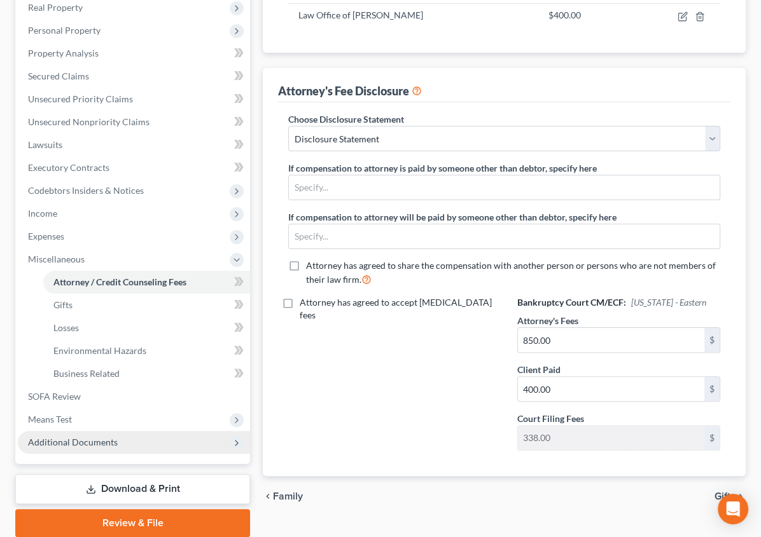
click at [84, 432] on span "Additional Documents" at bounding box center [134, 442] width 232 height 23
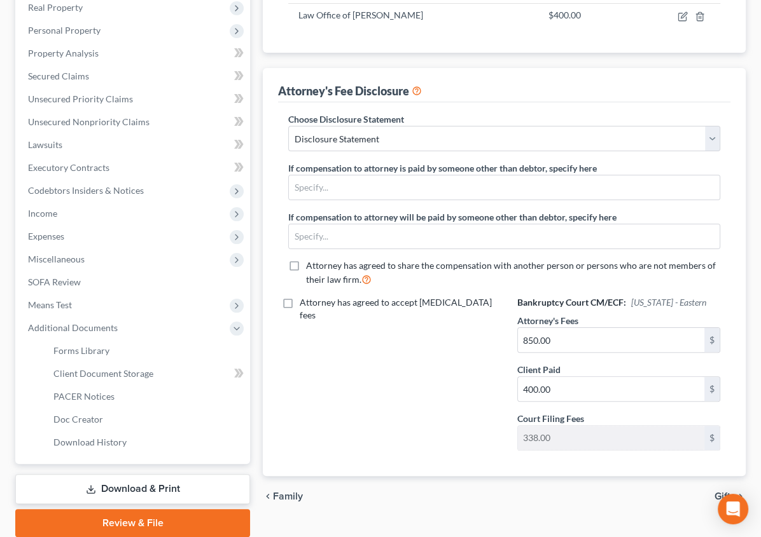
click at [110, 492] on link "Download & Print" at bounding box center [132, 489] width 235 height 30
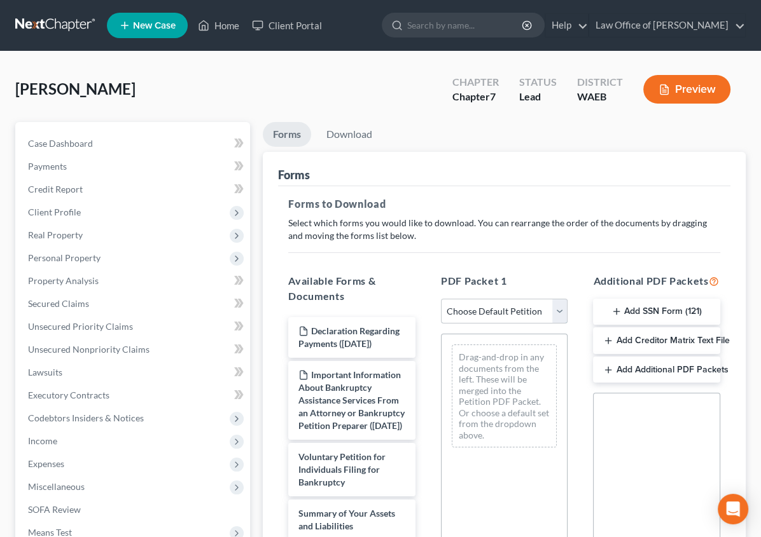
click at [536, 306] on select "Choose Default Petition PDF Packet Complete Bankruptcy Petition (all forms and …" at bounding box center [504, 311] width 127 height 25
select select "0"
click at [441, 299] on select "Choose Default Petition PDF Packet Complete Bankruptcy Petition (all forms and …" at bounding box center [504, 311] width 127 height 25
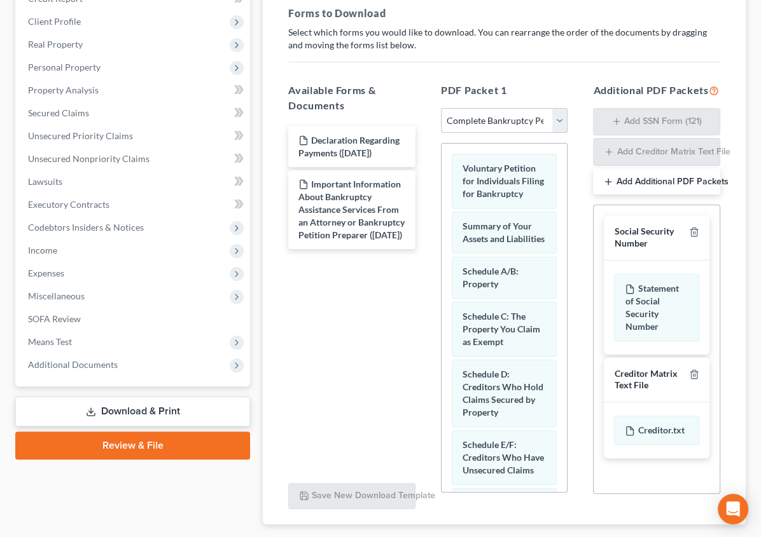
scroll to position [237, 0]
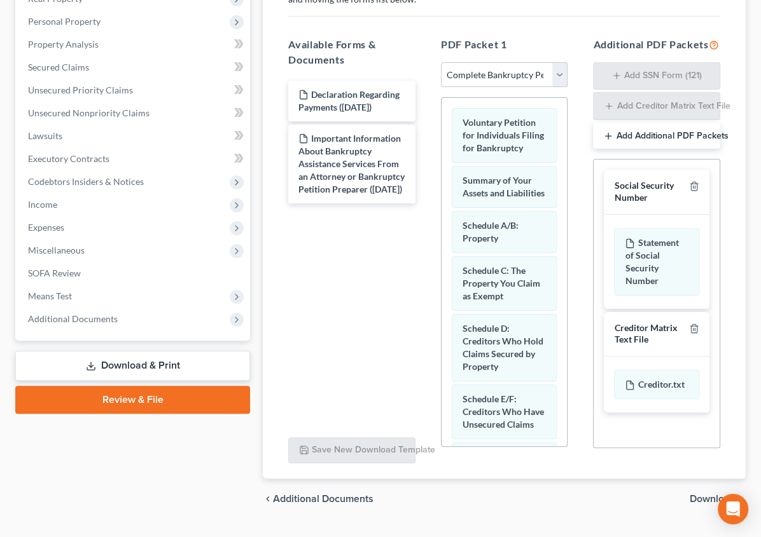
click at [642, 132] on button "Add Additional PDF Packets" at bounding box center [656, 136] width 127 height 27
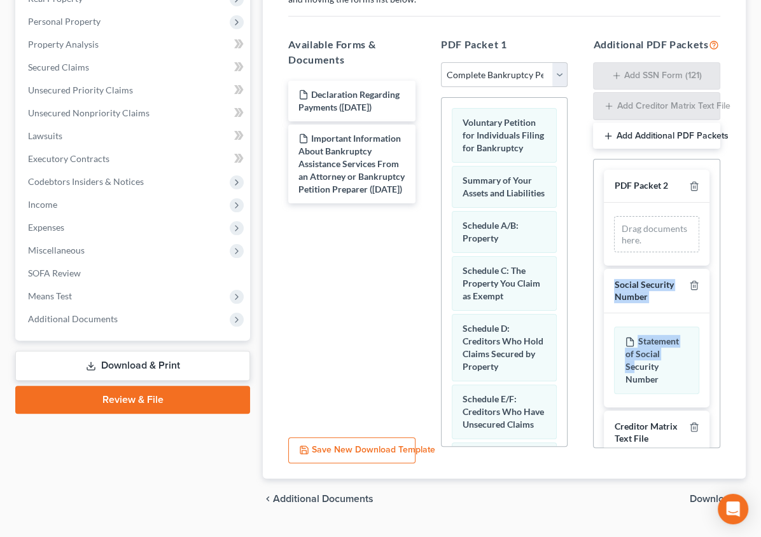
drag, startPoint x: 637, startPoint y: 348, endPoint x: 646, endPoint y: 251, distance: 97.1
click at [646, 251] on div "PDF Packet 2 Drag documents here. Social Security Number Statement of Social Se…" at bounding box center [656, 341] width 126 height 362
drag, startPoint x: 646, startPoint y: 251, endPoint x: 696, endPoint y: 323, distance: 87.3
click at [696, 323] on div "Statement of Social Security Number" at bounding box center [657, 361] width 106 height 94
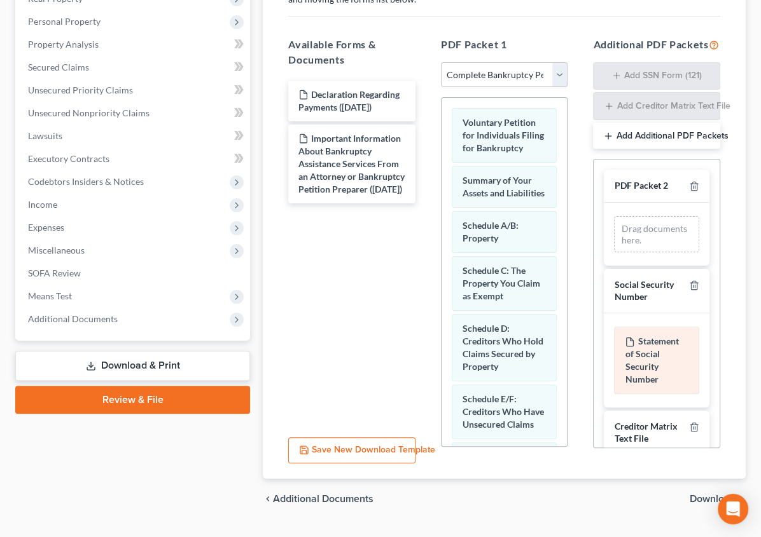
drag, startPoint x: 696, startPoint y: 323, endPoint x: 673, endPoint y: 356, distance: 40.2
click at [673, 356] on div "Statement of Social Security Number" at bounding box center [656, 360] width 85 height 67
click at [636, 421] on div "Creditor Matrix Text File" at bounding box center [649, 433] width 70 height 24
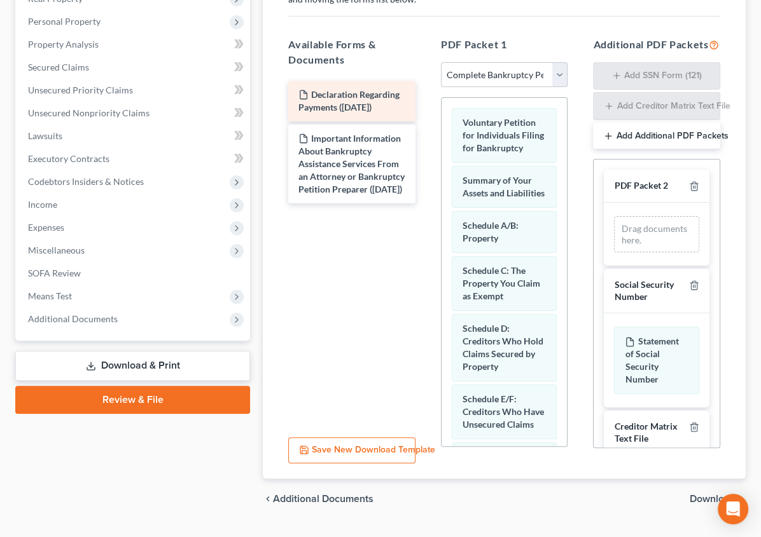
click at [298, 89] on span "Declaration Regarding Payments ([DATE])" at bounding box center [348, 101] width 101 height 24
click at [707, 494] on span "Download" at bounding box center [712, 499] width 46 height 10
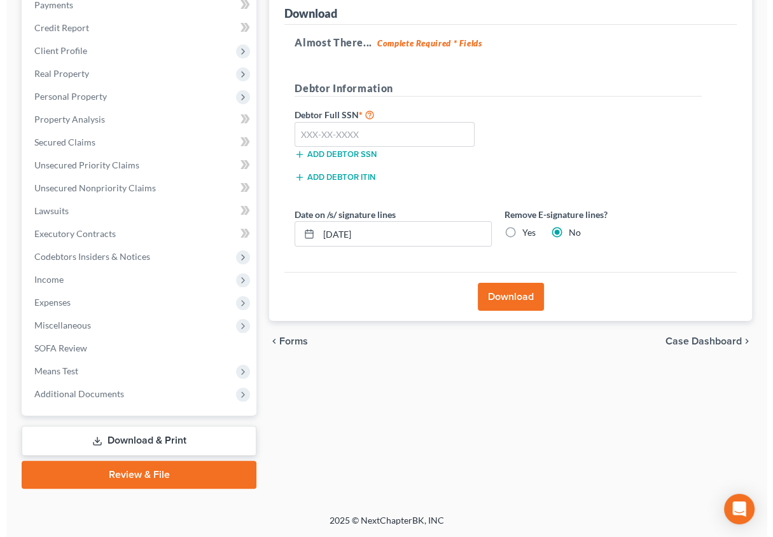
scroll to position [160, 0]
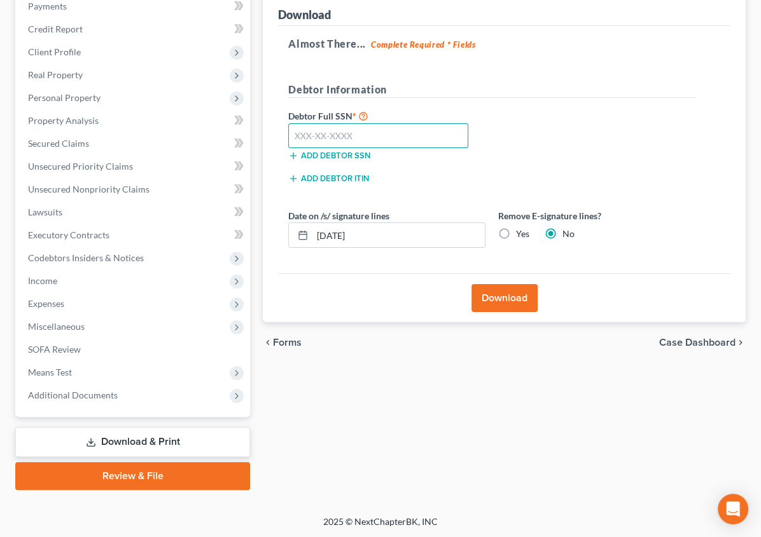
click at [288, 134] on input "text" at bounding box center [378, 135] width 180 height 25
type input "536-04-4710"
click at [471, 293] on button "Download" at bounding box center [504, 298] width 66 height 28
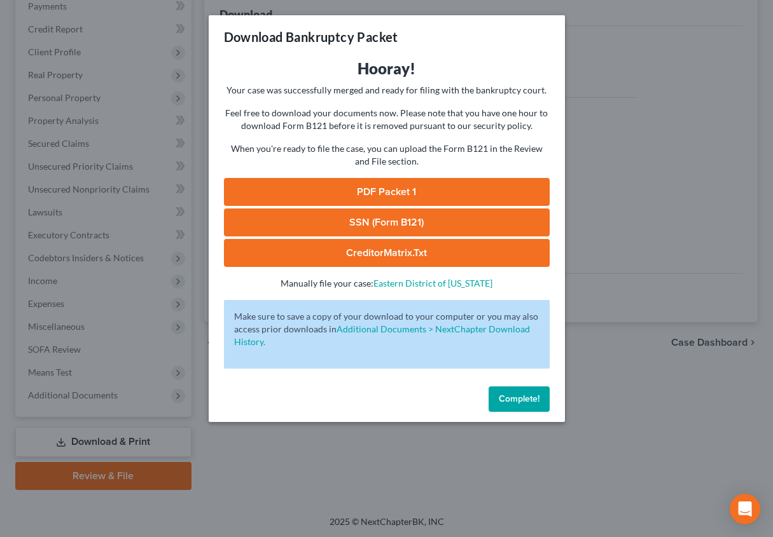
click at [393, 229] on link "SSN (Form B121)" at bounding box center [387, 223] width 326 height 28
click at [329, 191] on link "PDF Packet 1" at bounding box center [387, 192] width 326 height 28
